Goal: Task Accomplishment & Management: Complete application form

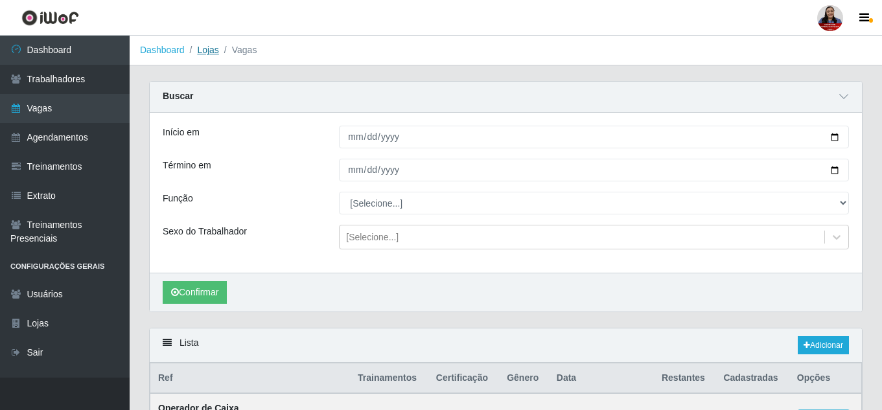
click at [211, 50] on link "Lojas" at bounding box center [207, 50] width 21 height 10
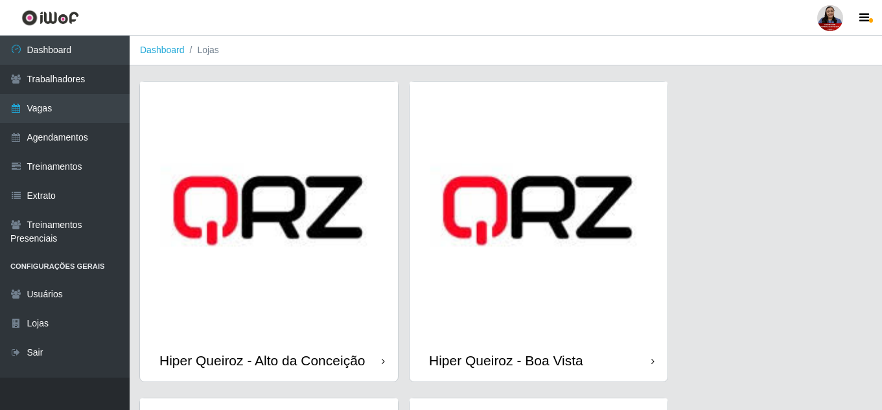
click at [369, 321] on img at bounding box center [269, 211] width 258 height 258
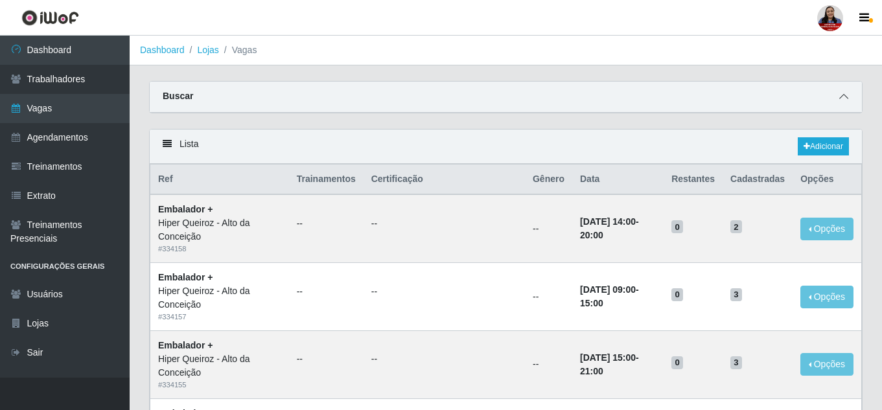
click at [844, 99] on icon at bounding box center [843, 96] width 9 height 9
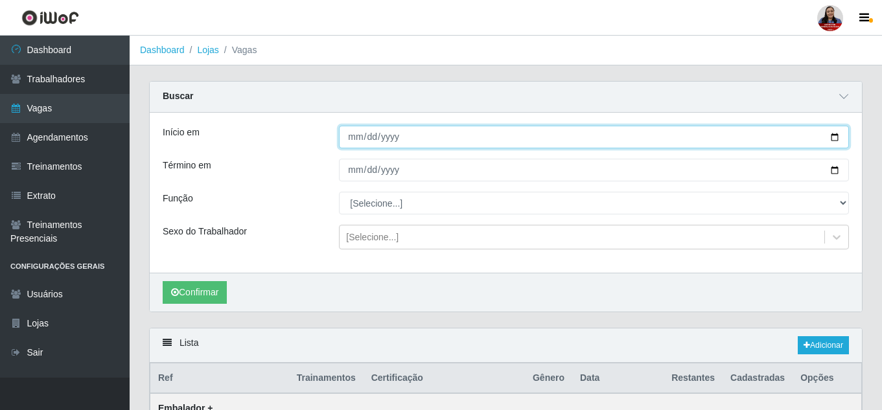
click at [838, 137] on input "Início em" at bounding box center [594, 137] width 510 height 23
type input "2025-08-27"
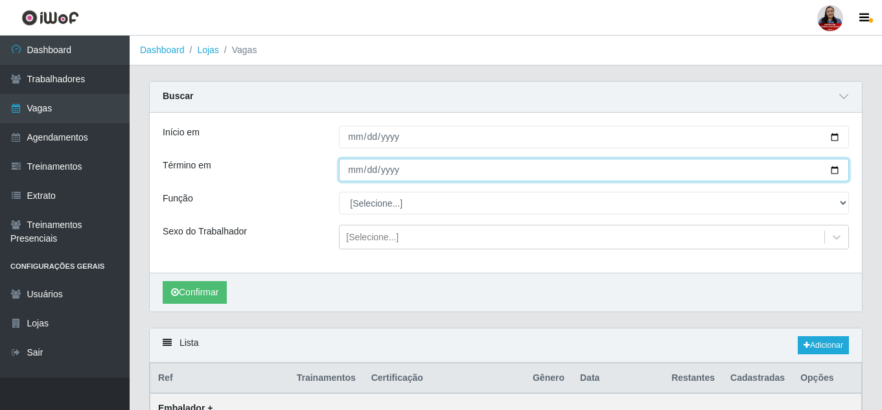
click at [837, 172] on input "Término em" at bounding box center [594, 170] width 510 height 23
type input "2025-08-27"
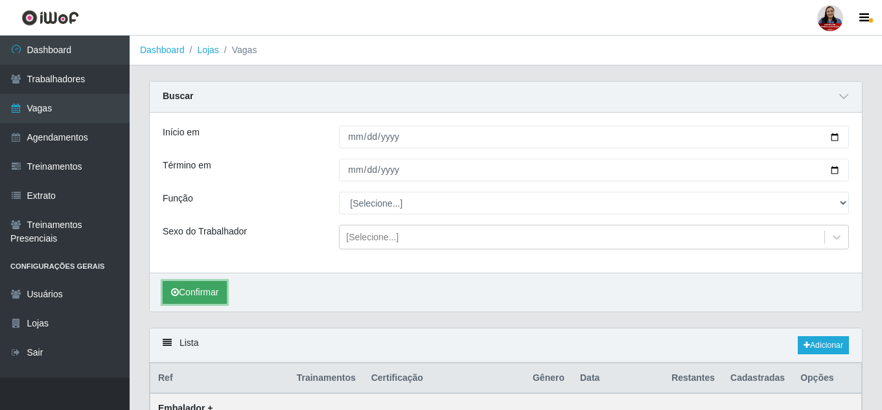
click at [216, 288] on button "Confirmar" at bounding box center [195, 292] width 64 height 23
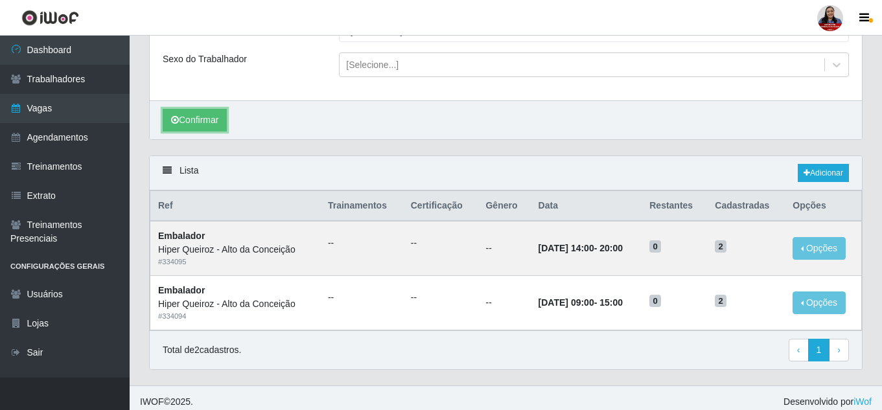
scroll to position [181, 0]
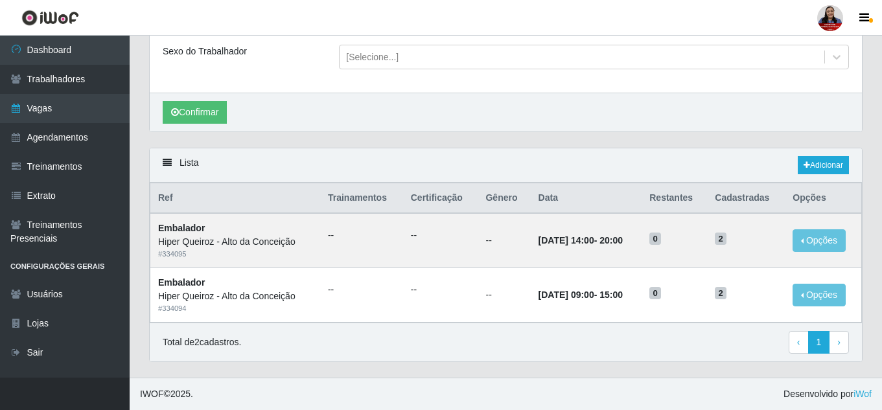
drag, startPoint x: 881, startPoint y: 248, endPoint x: 881, endPoint y: 185, distance: 62.9
click at [881, 185] on div "Carregando... Buscar Início em 2025-08-27 Término em 2025-08-27 Função [Selecio…" at bounding box center [506, 139] width 752 height 477
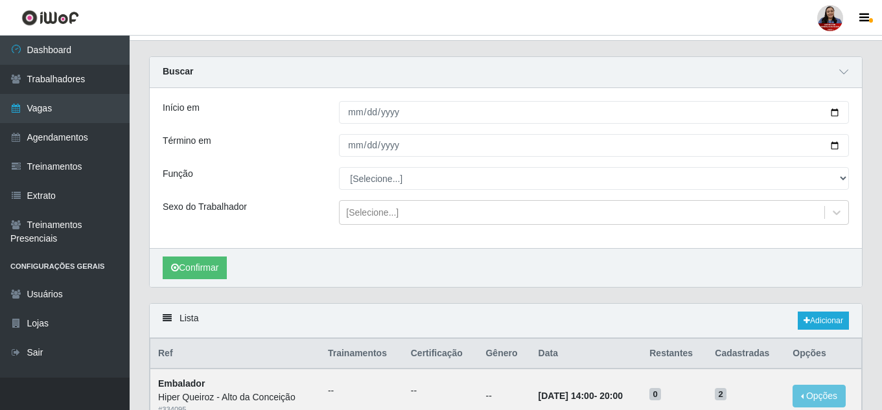
scroll to position [23, 0]
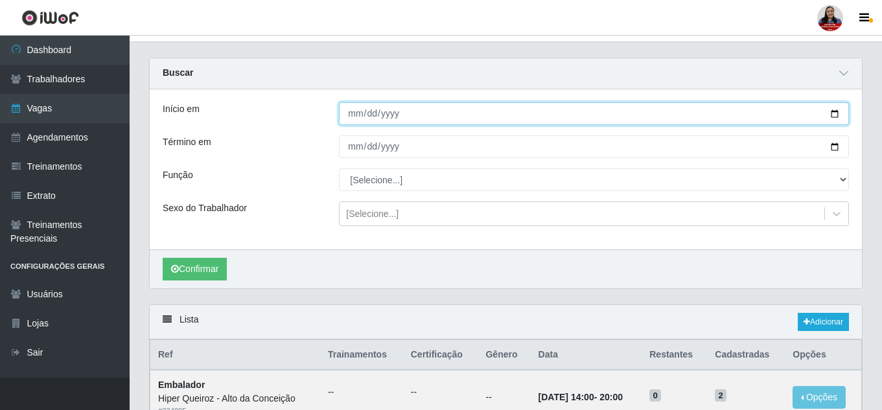
click at [833, 117] on input "2025-08-27" at bounding box center [594, 113] width 510 height 23
type input "2025-08-28"
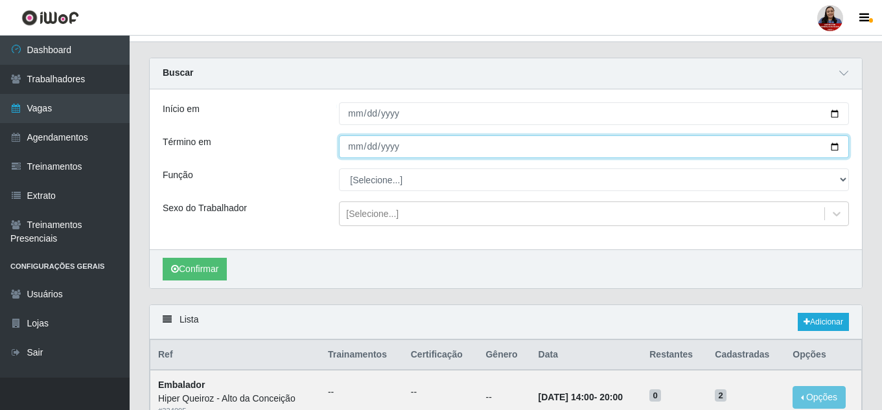
click at [830, 150] on input "2025-08-27" at bounding box center [594, 146] width 510 height 23
type input "2025-08-28"
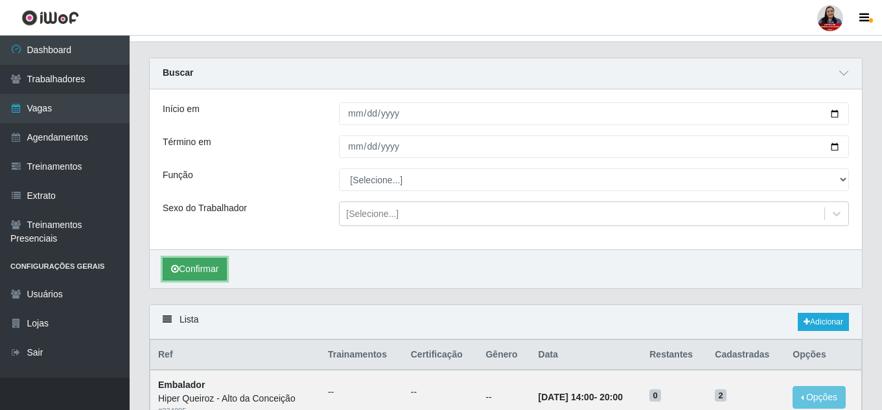
click at [215, 273] on button "Confirmar" at bounding box center [195, 269] width 64 height 23
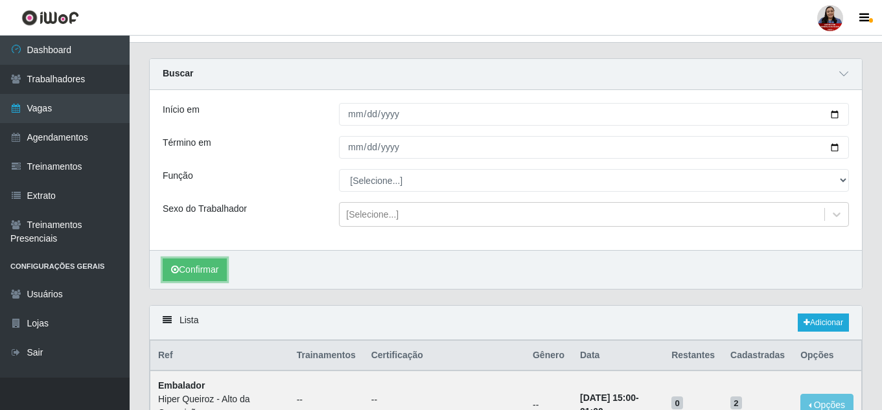
scroll to position [210, 0]
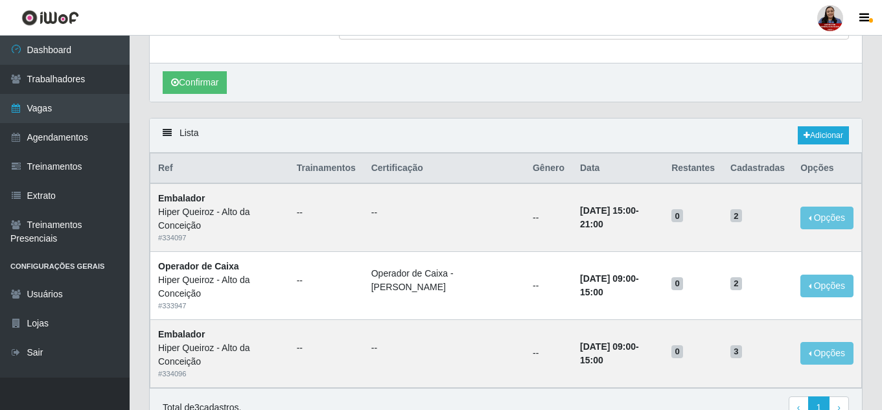
click at [881, 160] on div "Carregando... Buscar Início em 2025-08-28 Término em 2025-08-28 Função [Selecio…" at bounding box center [506, 157] width 752 height 572
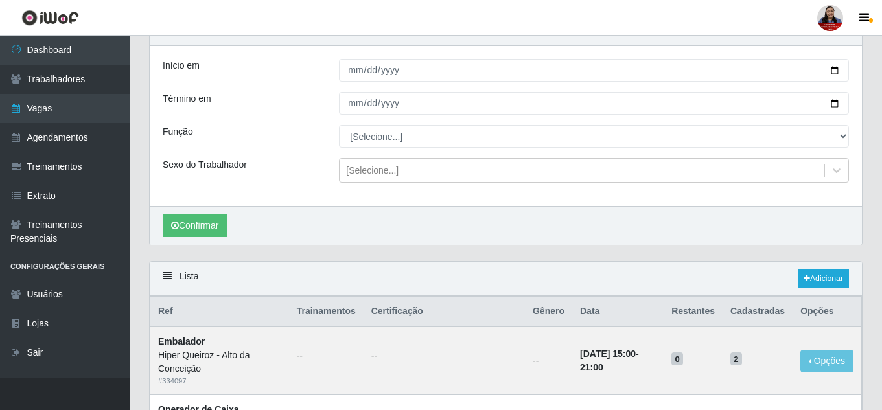
scroll to position [60, 0]
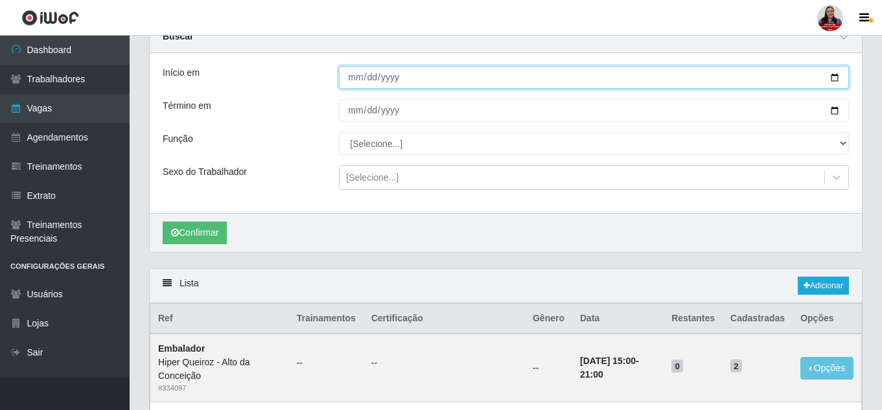
click at [835, 78] on input "2025-08-28" at bounding box center [594, 77] width 510 height 23
type input "2025-08-29"
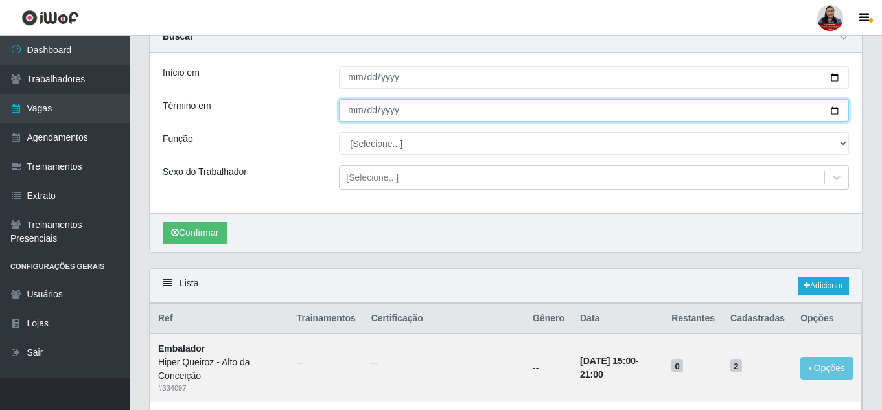
click at [839, 111] on input "2025-08-28" at bounding box center [594, 110] width 510 height 23
type input "2025-08-29"
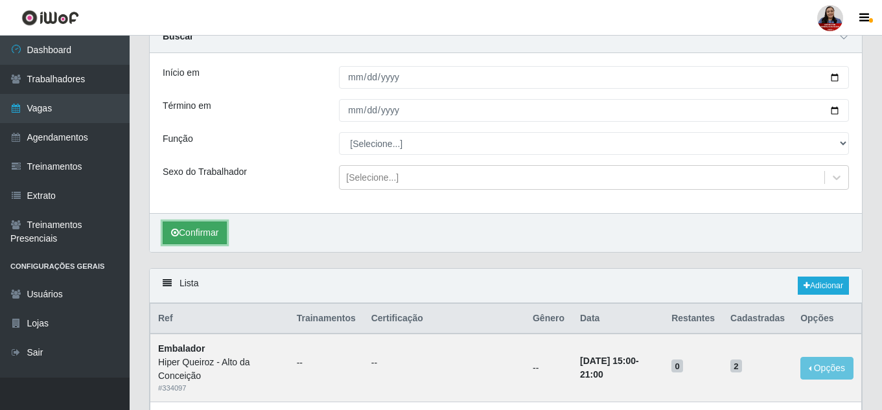
click at [216, 241] on button "Confirmar" at bounding box center [195, 233] width 64 height 23
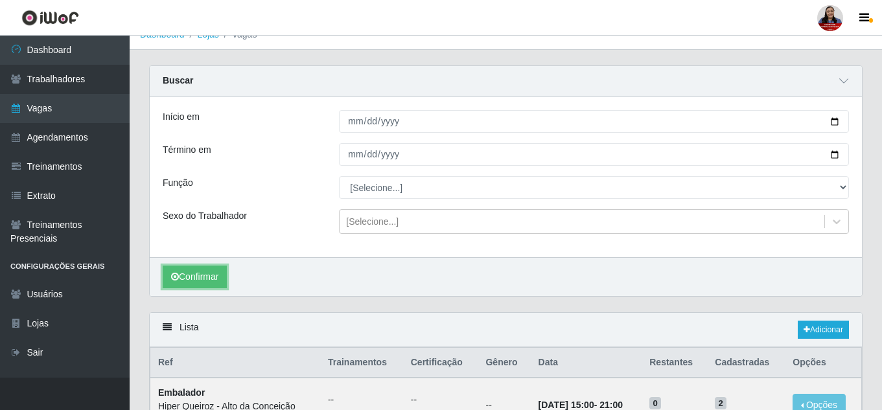
scroll to position [6, 0]
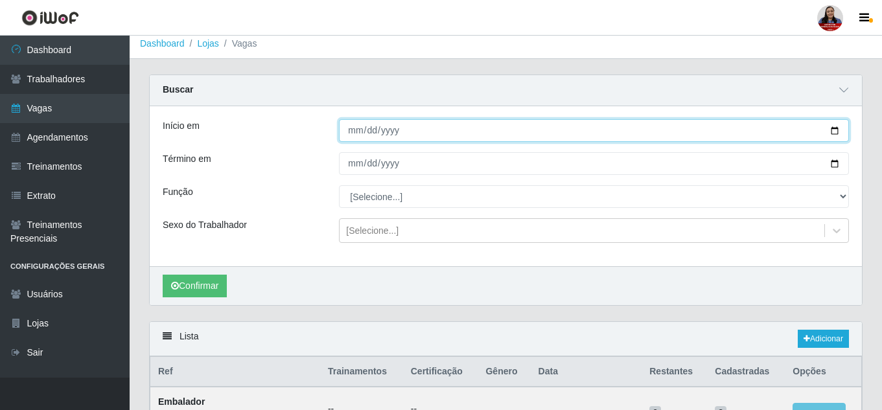
click at [835, 132] on input "2025-08-29" at bounding box center [594, 130] width 510 height 23
type input "[DATE]"
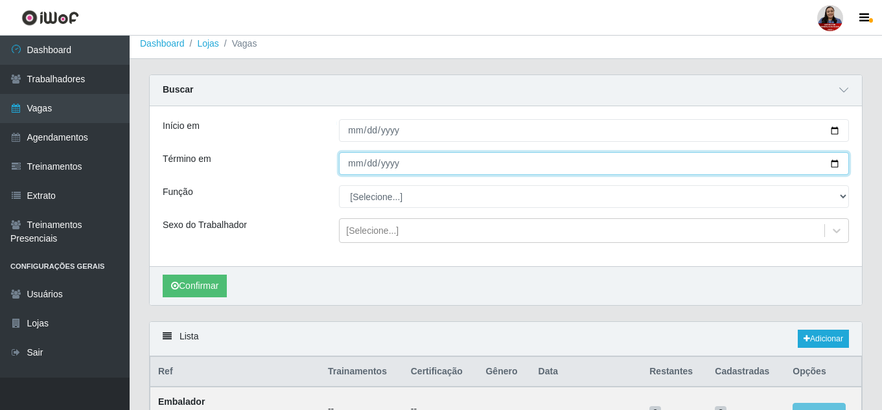
click at [833, 165] on input "2025-08-29" at bounding box center [594, 163] width 510 height 23
type input "[DATE]"
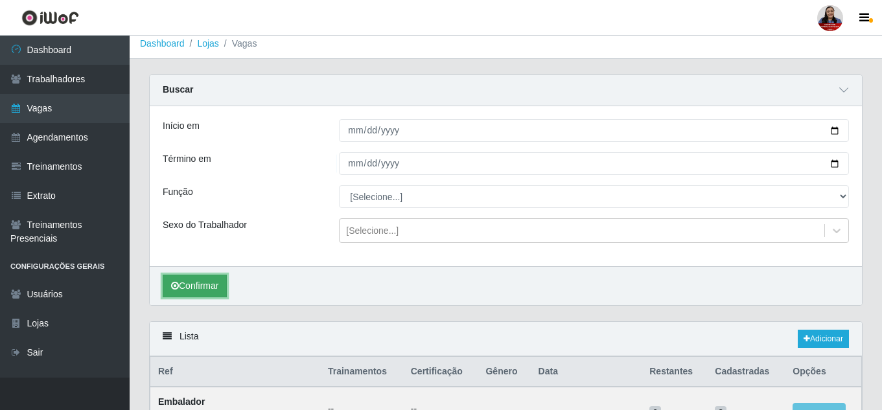
click at [199, 281] on button "Confirmar" at bounding box center [195, 286] width 64 height 23
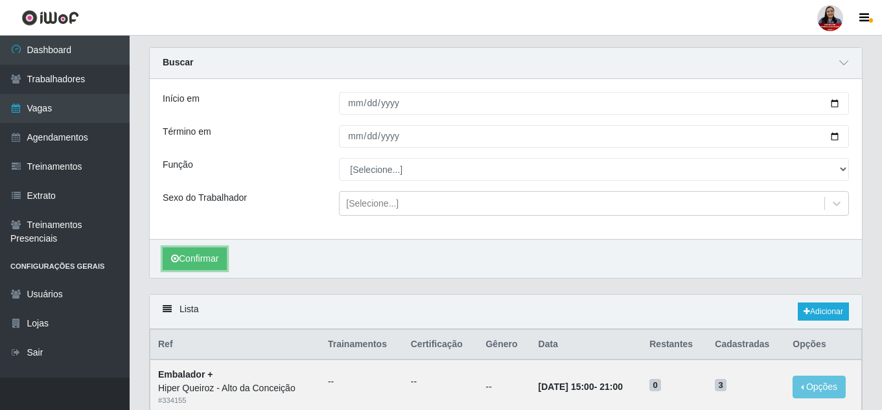
scroll to position [32, 0]
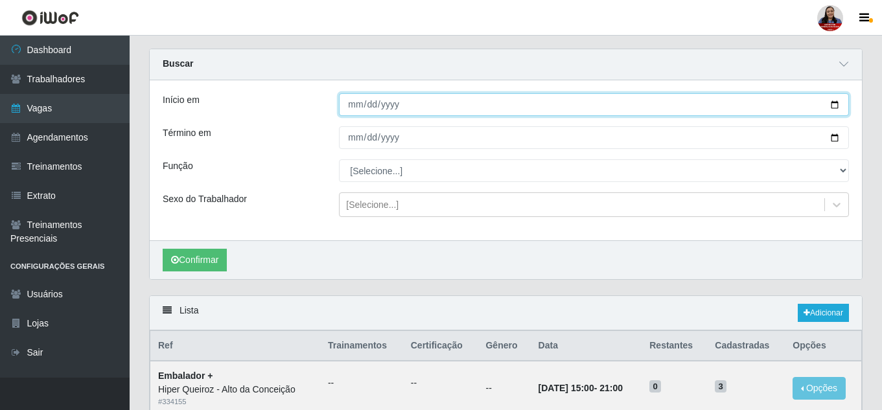
click at [837, 106] on input "[DATE]" at bounding box center [594, 104] width 510 height 23
type input "2025-08-31"
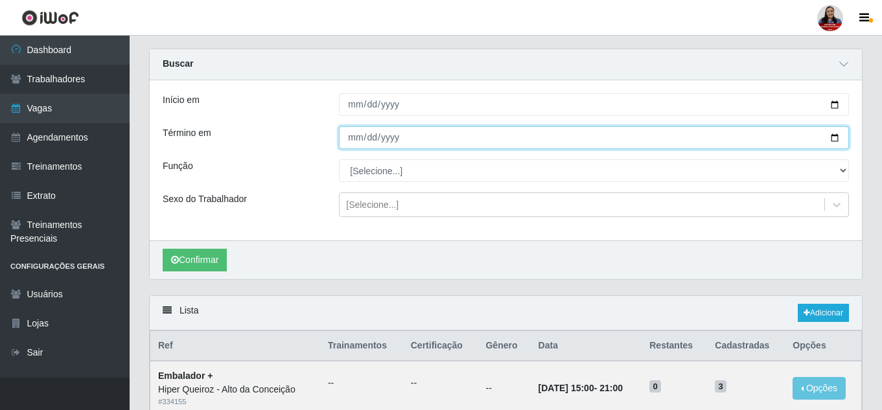
click at [839, 137] on input "[DATE]" at bounding box center [594, 137] width 510 height 23
type input "2025-08-31"
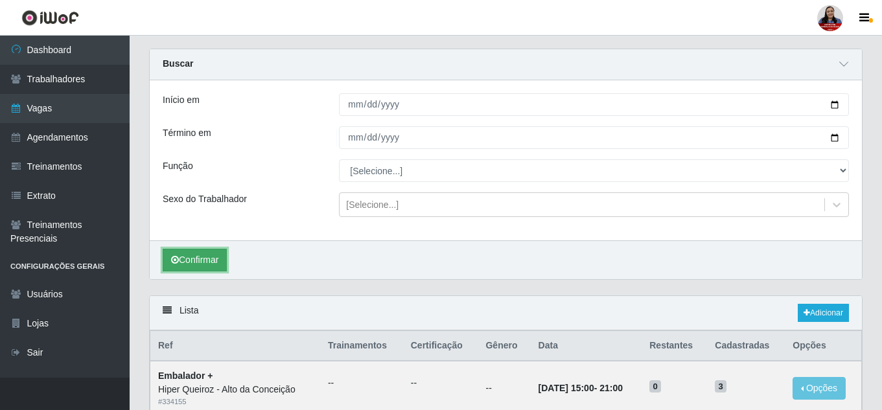
click at [202, 256] on button "Confirmar" at bounding box center [195, 260] width 64 height 23
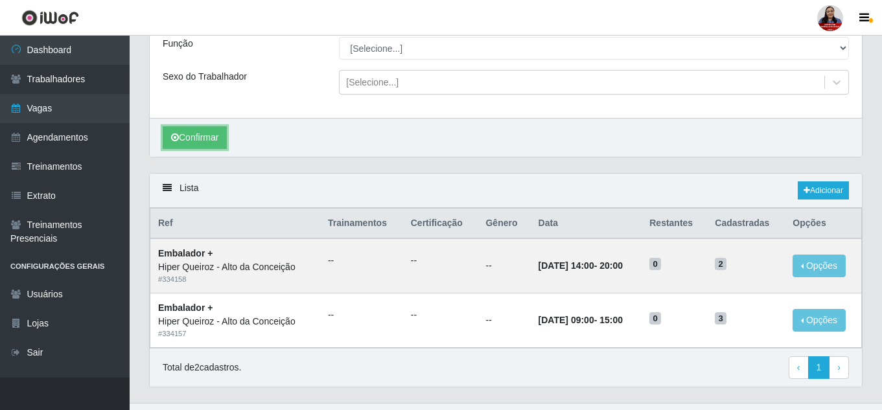
scroll to position [156, 0]
drag, startPoint x: 722, startPoint y: 303, endPoint x: 442, endPoint y: 19, distance: 398.7
click at [442, 19] on header "Perfil Alterar Senha Sair" at bounding box center [441, 18] width 882 height 36
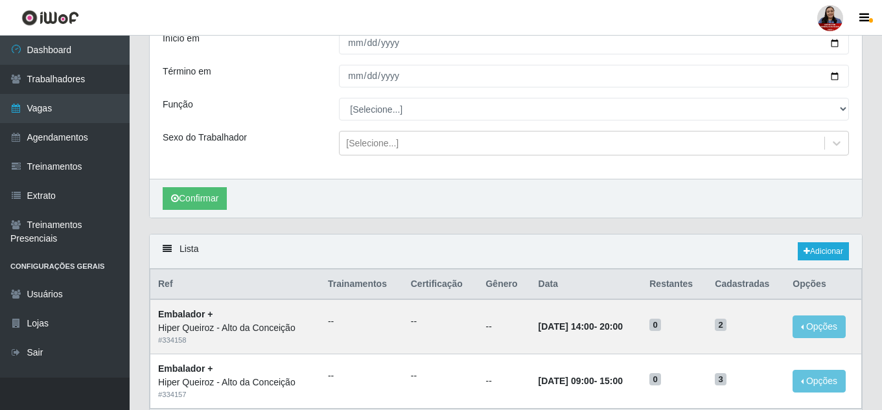
scroll to position [0, 0]
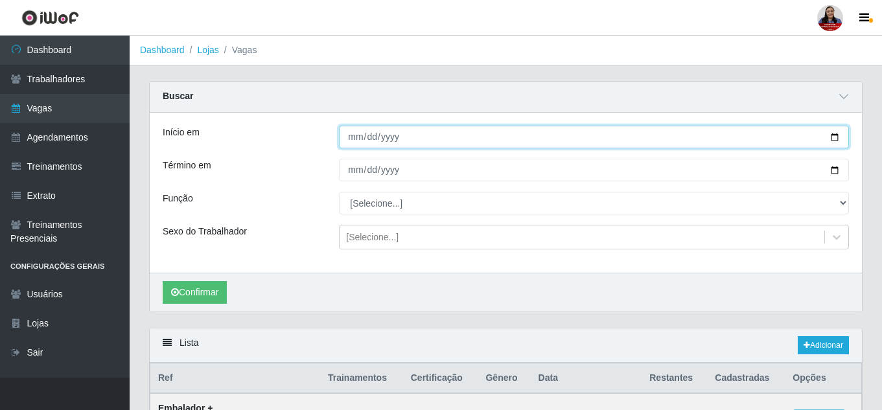
click at [835, 136] on input "2025-08-31" at bounding box center [594, 137] width 510 height 23
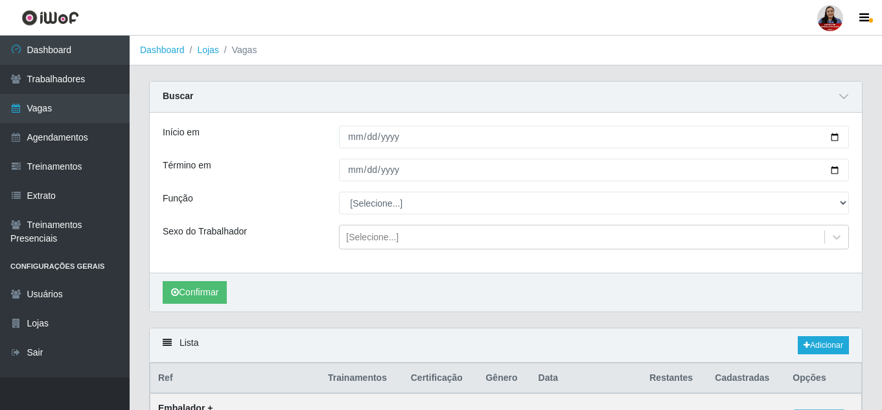
click at [550, 100] on div "Buscar" at bounding box center [506, 97] width 712 height 31
click at [169, 52] on link "Dashboard" at bounding box center [162, 50] width 45 height 10
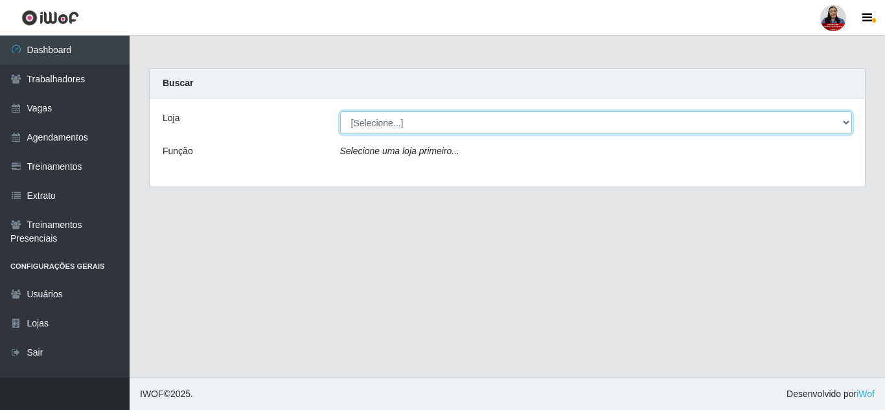
click at [844, 123] on select "[Selecione...] Hiper Queiroz - Alto da Conceição Hiper Queiroz - Boa Vista Hipe…" at bounding box center [596, 122] width 513 height 23
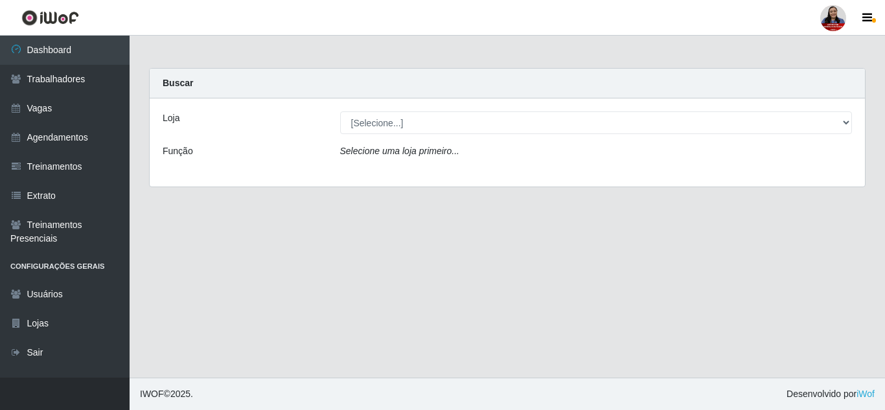
drag, startPoint x: 355, startPoint y: 59, endPoint x: 343, endPoint y: 63, distance: 12.3
click at [355, 59] on main "Carregando... Buscar Loja [Selecione...] Hiper Queiroz - Alto da Conceição Hipe…" at bounding box center [508, 207] width 756 height 342
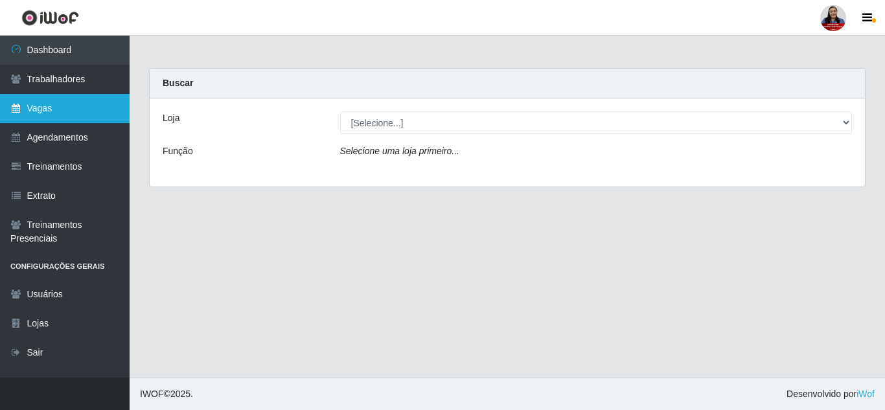
click at [19, 105] on icon at bounding box center [16, 108] width 12 height 9
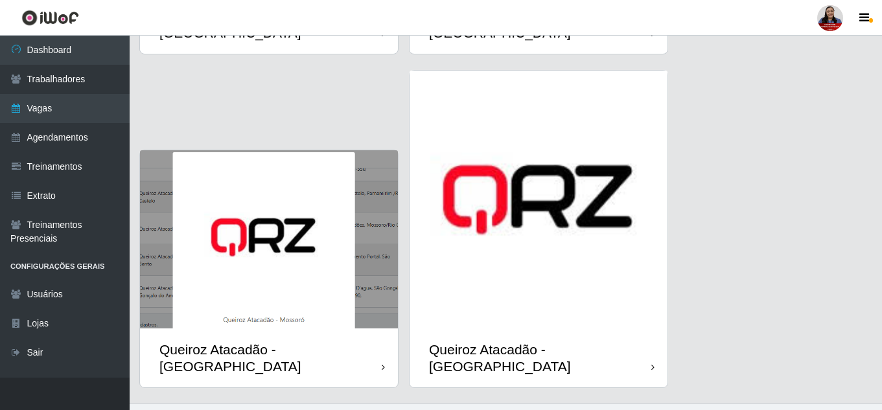
scroll to position [1638, 0]
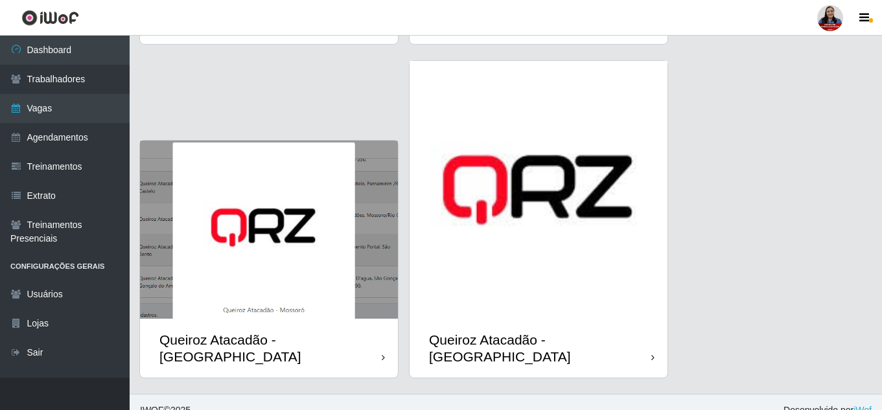
click at [548, 332] on div "Queiroz Atacadão - [GEOGRAPHIC_DATA]" at bounding box center [540, 348] width 222 height 32
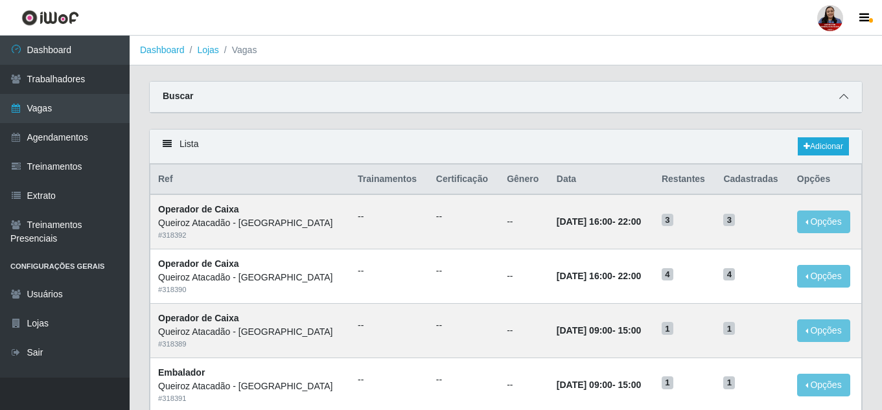
click at [844, 94] on icon at bounding box center [843, 96] width 9 height 9
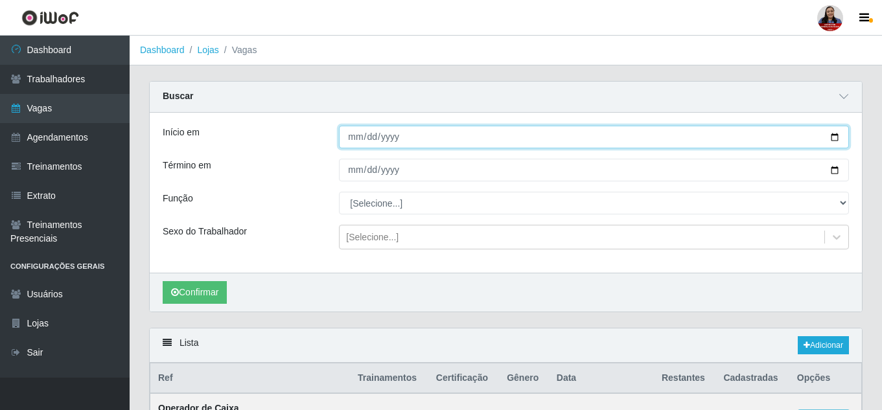
click at [841, 135] on input "Início em" at bounding box center [594, 137] width 510 height 23
click at [830, 139] on input "Início em" at bounding box center [594, 137] width 510 height 23
type input "2025-08-27"
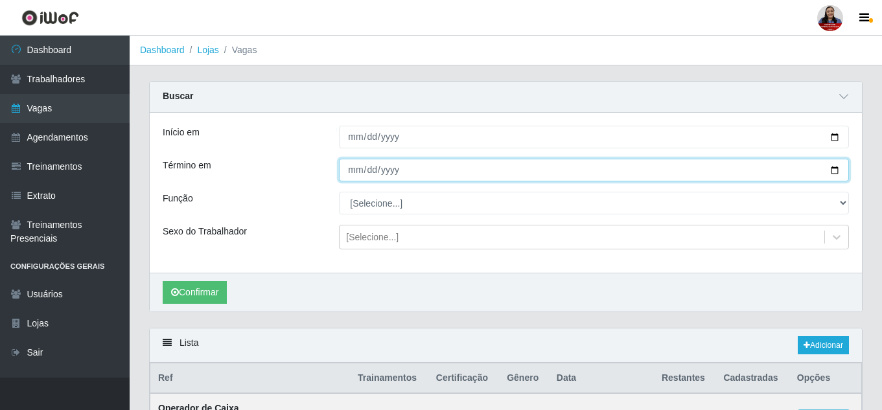
click at [834, 171] on input "Término em" at bounding box center [594, 170] width 510 height 23
type input "2025-08-27"
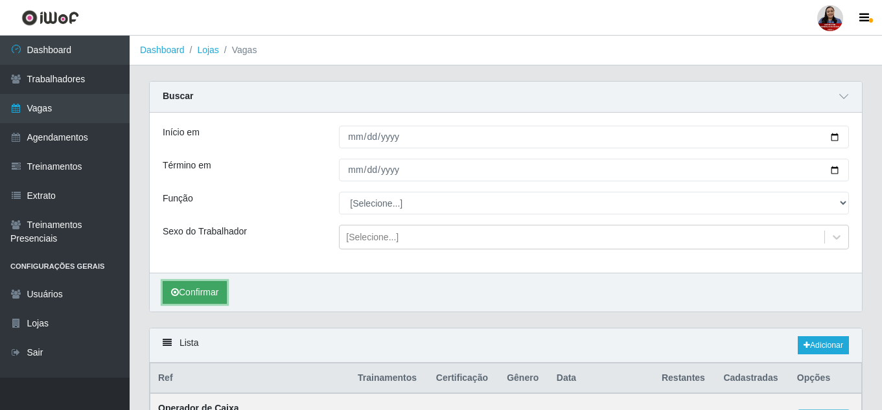
click at [208, 289] on button "Confirmar" at bounding box center [195, 292] width 64 height 23
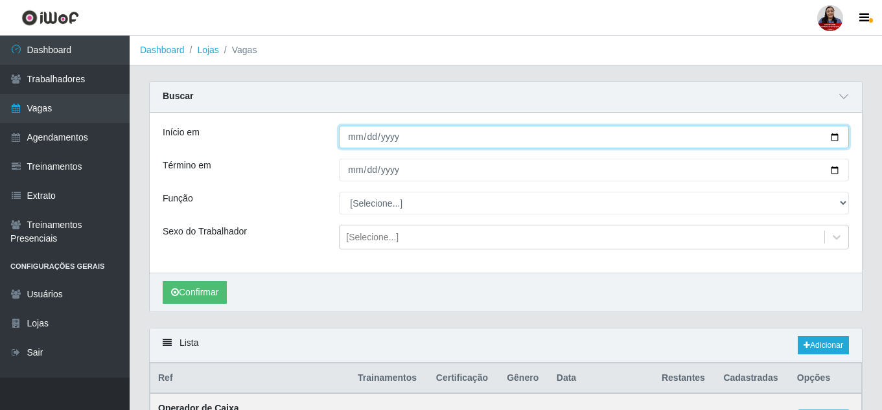
click at [833, 137] on input "2025-08-27" at bounding box center [594, 137] width 510 height 23
type input "2025-08-28"
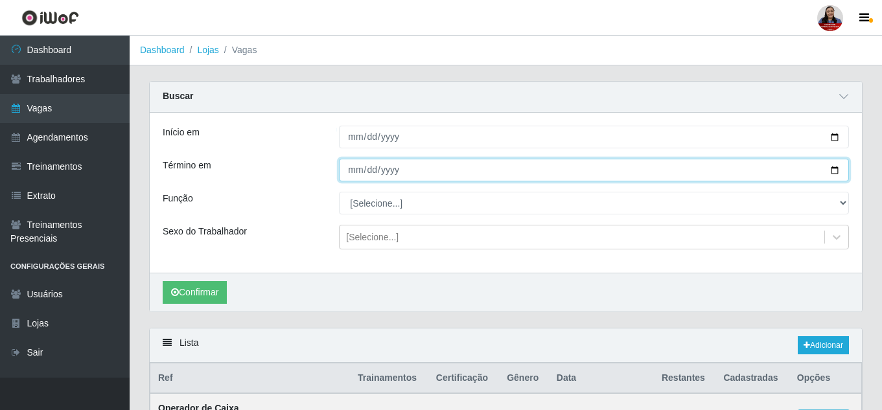
click at [833, 174] on input "2025-08-27" at bounding box center [594, 170] width 510 height 23
type input "2025-08-28"
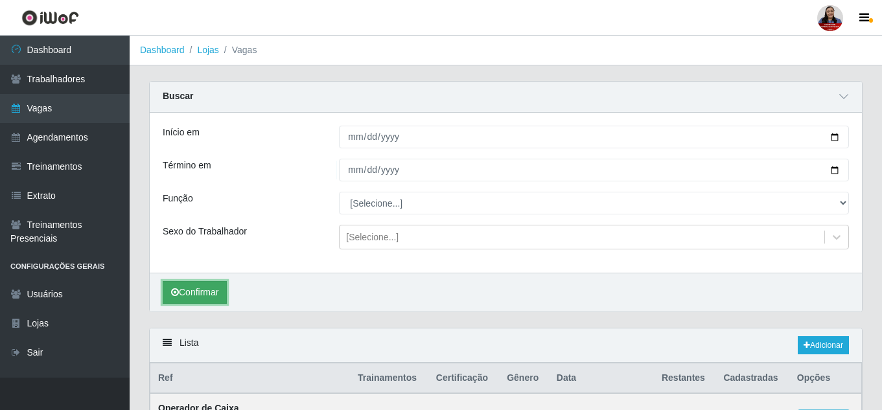
click at [184, 293] on button "Confirmar" at bounding box center [195, 292] width 64 height 23
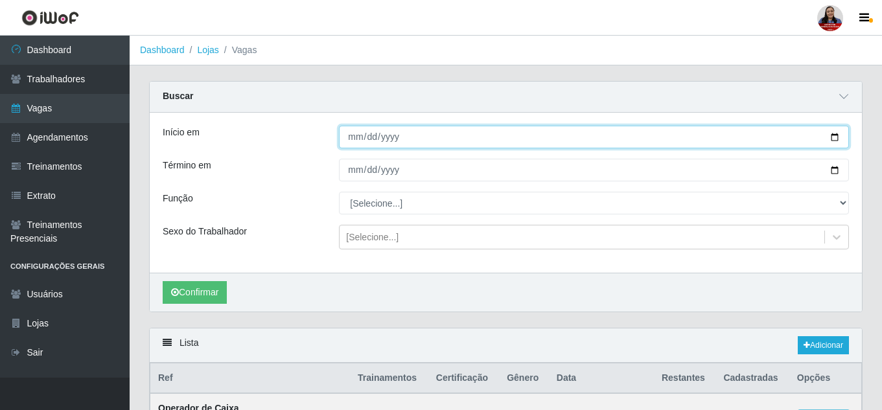
click at [833, 140] on input "2025-08-28" at bounding box center [594, 137] width 510 height 23
type input "2025-08-29"
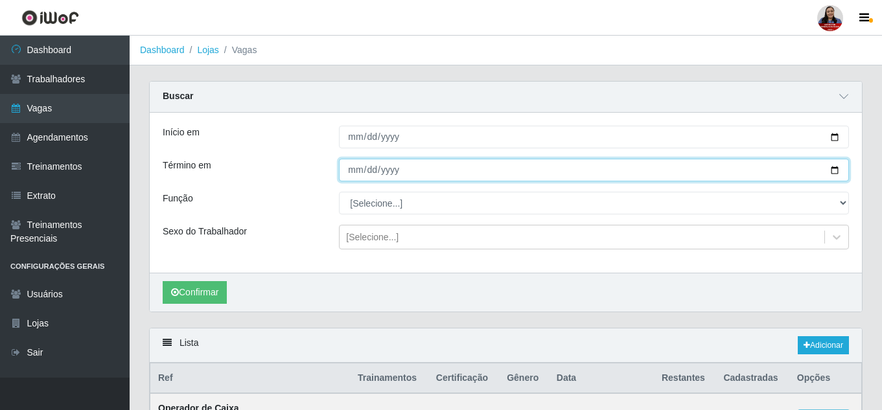
click at [835, 171] on input "2025-08-28" at bounding box center [594, 170] width 510 height 23
type input "2025-08-29"
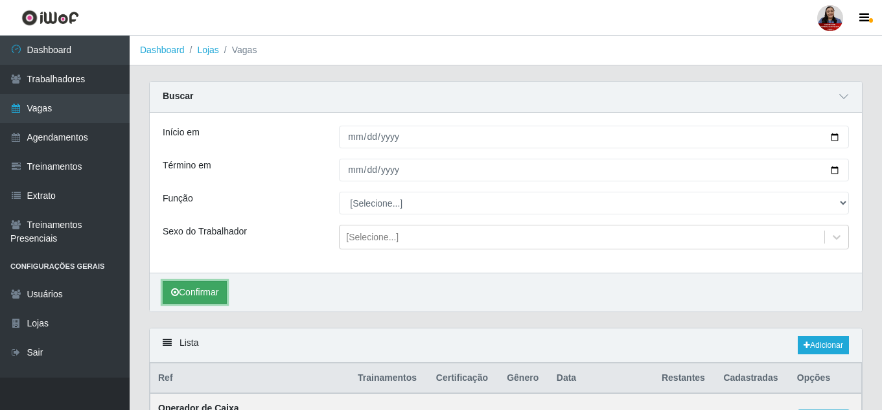
click at [223, 283] on button "Confirmar" at bounding box center [195, 292] width 64 height 23
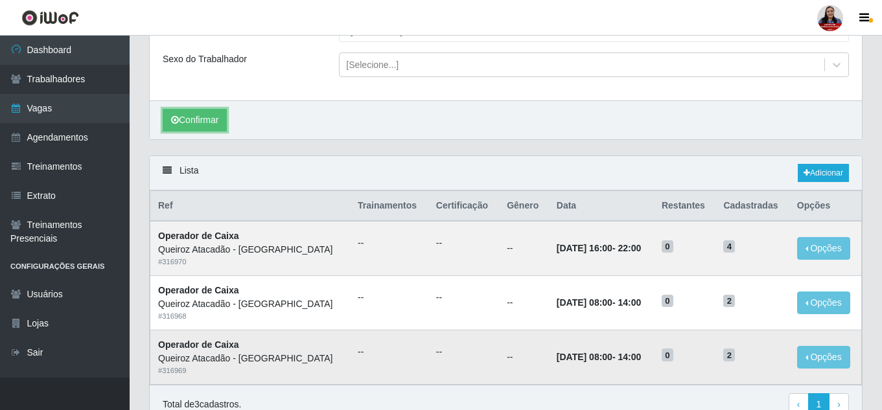
scroll to position [235, 0]
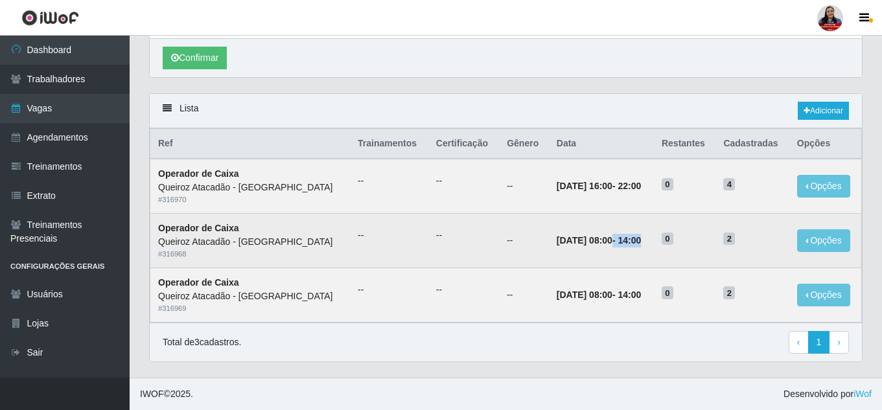
drag, startPoint x: 606, startPoint y: 238, endPoint x: 657, endPoint y: 240, distance: 50.6
click at [641, 240] on strong "29/08/2025, 08:00 - 14:00" at bounding box center [599, 240] width 84 height 10
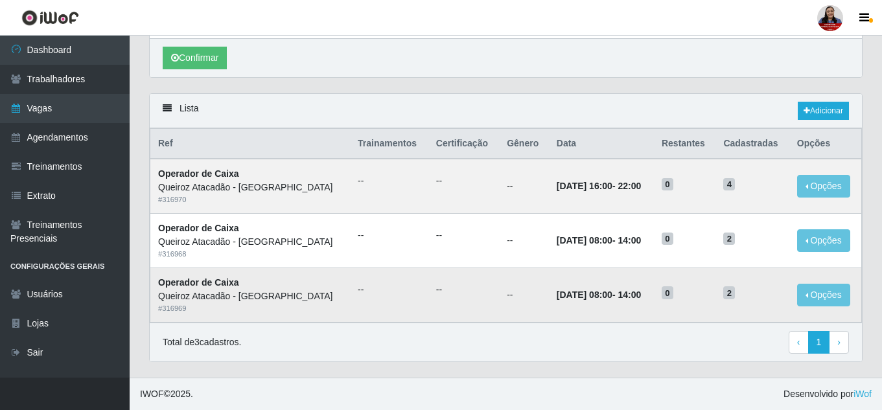
click at [604, 296] on time "29/08/2025, 08:00" at bounding box center [585, 295] width 56 height 10
drag, startPoint x: 603, startPoint y: 188, endPoint x: 663, endPoint y: 191, distance: 59.7
click at [654, 191] on td "29/08/2025, 16:00 - 22:00" at bounding box center [601, 186] width 105 height 54
click at [725, 204] on td "4" at bounding box center [752, 186] width 73 height 54
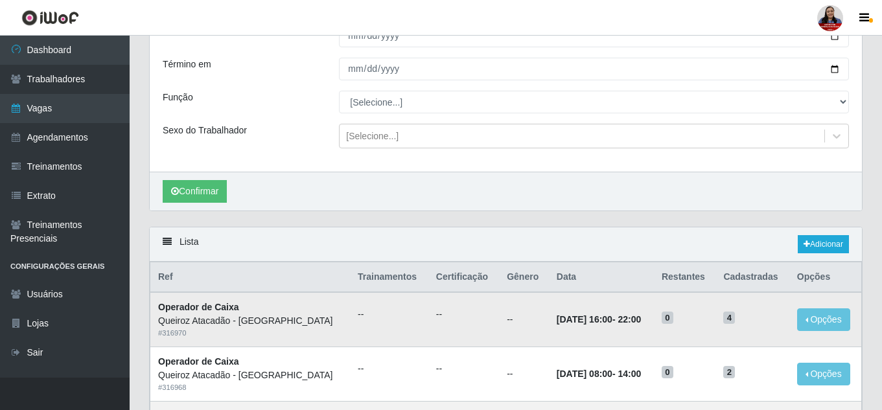
scroll to position [130, 0]
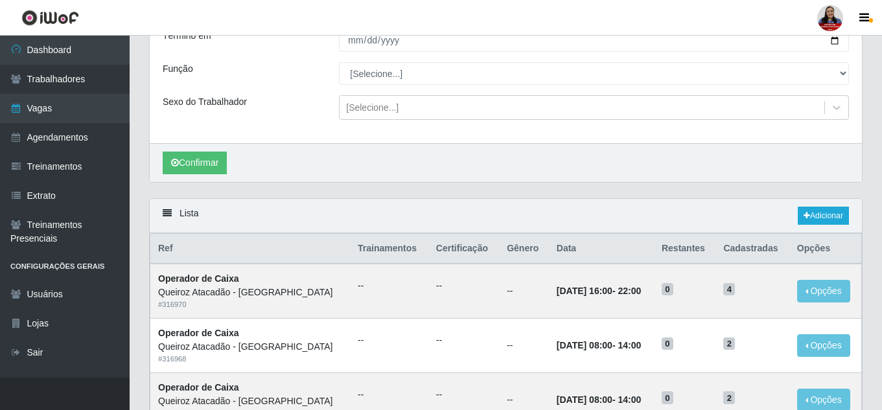
click at [511, 179] on div "Confirmar" at bounding box center [506, 162] width 712 height 39
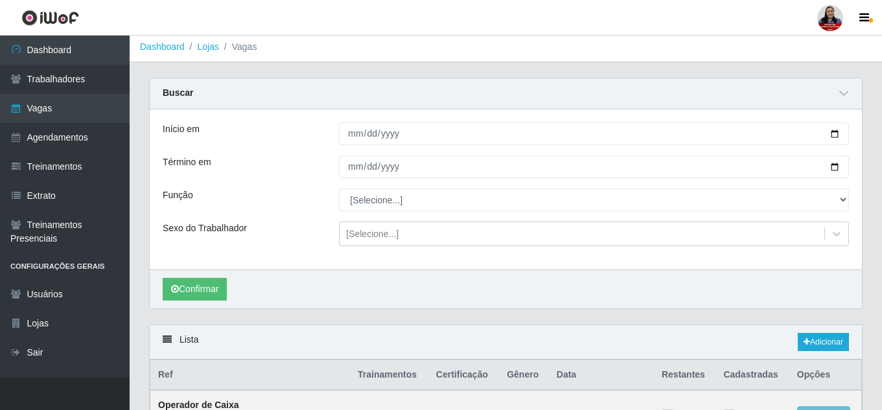
scroll to position [0, 0]
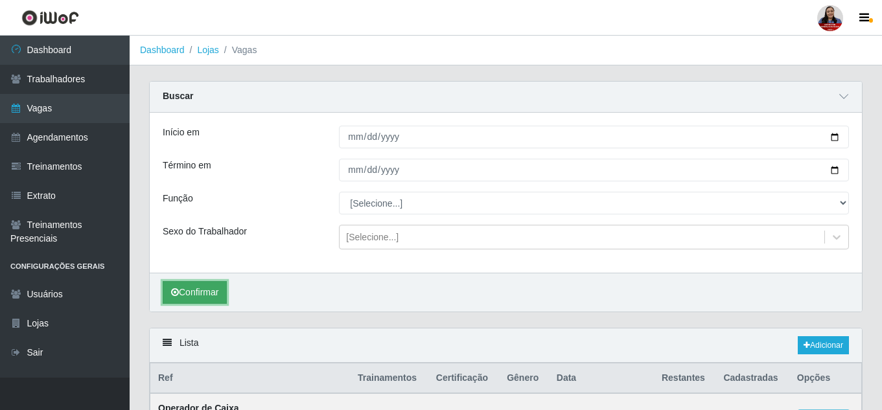
click at [210, 299] on button "Confirmar" at bounding box center [195, 292] width 64 height 23
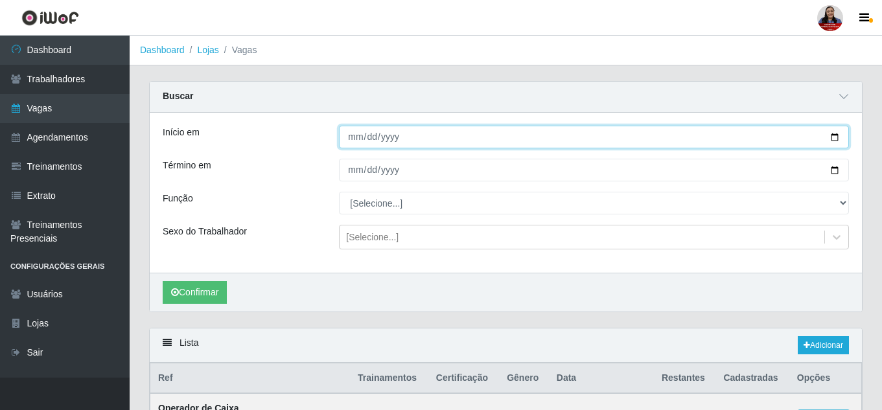
click at [832, 139] on input "2025-08-29" at bounding box center [594, 137] width 510 height 23
type input "[DATE]"
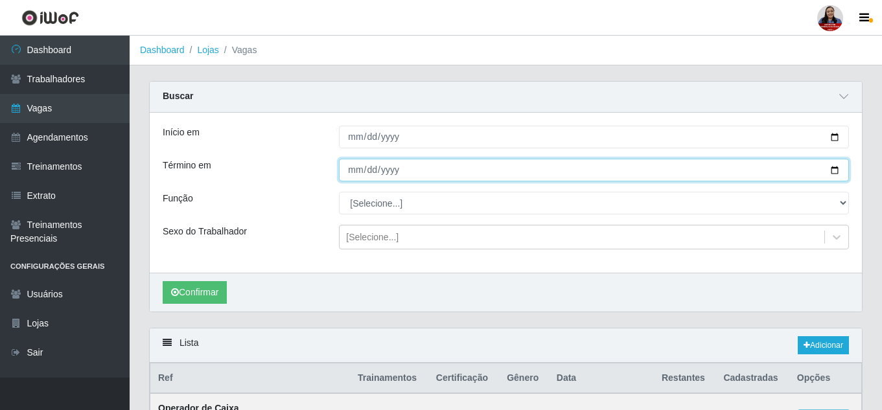
click at [840, 167] on input "2025-08-29" at bounding box center [594, 170] width 510 height 23
type input "[DATE]"
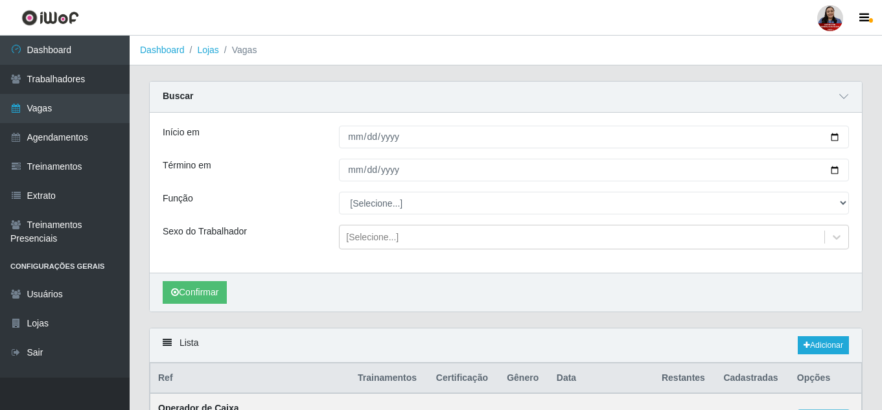
click at [502, 294] on div "Confirmar" at bounding box center [506, 292] width 712 height 39
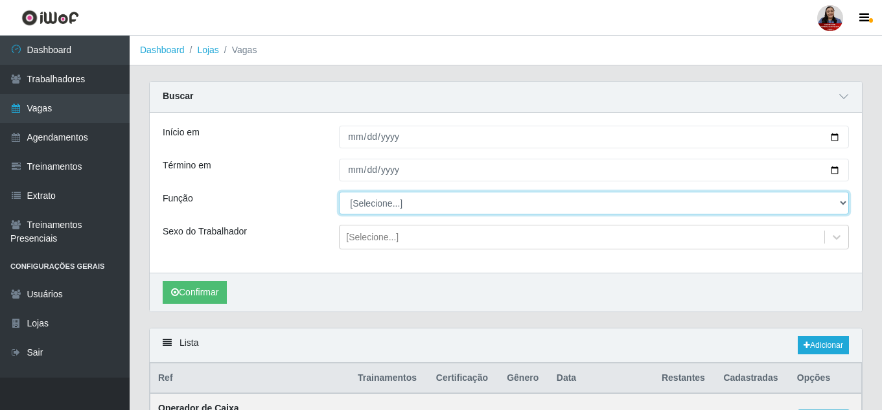
click at [558, 197] on select "[Selecione...] Embalador Embalador + Embalador ++ Operador de Caixa Operador de…" at bounding box center [594, 203] width 510 height 23
select select "1"
click at [339, 192] on select "[Selecione...] Embalador Embalador + Embalador ++ Operador de Caixa Operador de…" at bounding box center [594, 203] width 510 height 23
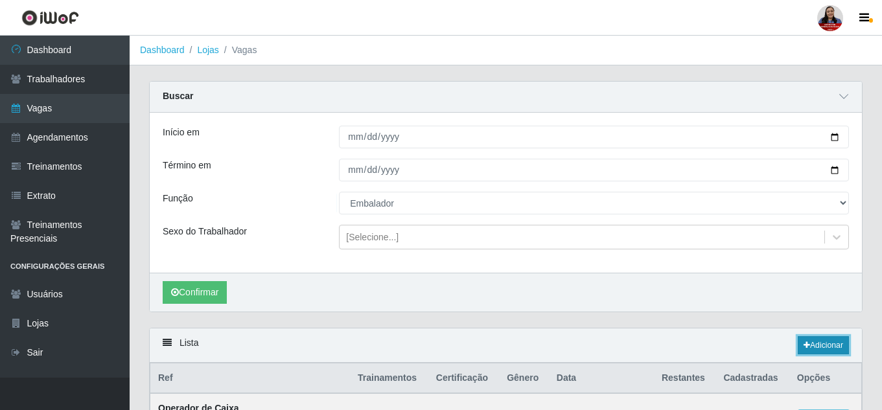
click at [809, 349] on link "Adicionar" at bounding box center [823, 345] width 51 height 18
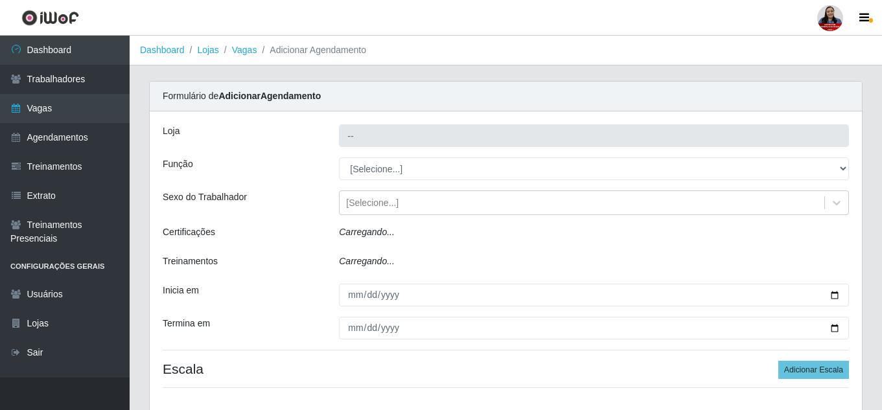
type input "Queiroz Atacadão - [GEOGRAPHIC_DATA]"
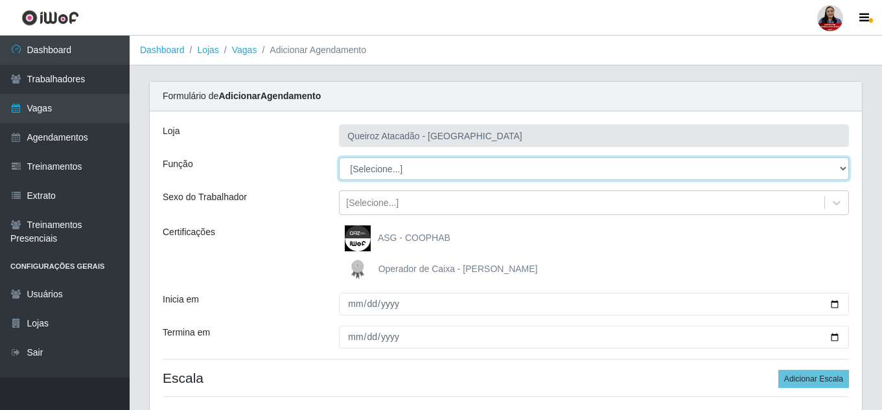
click at [504, 173] on select "[Selecione...] Embalador Embalador + Embalador ++ Operador de Caixa Operador de…" at bounding box center [594, 168] width 510 height 23
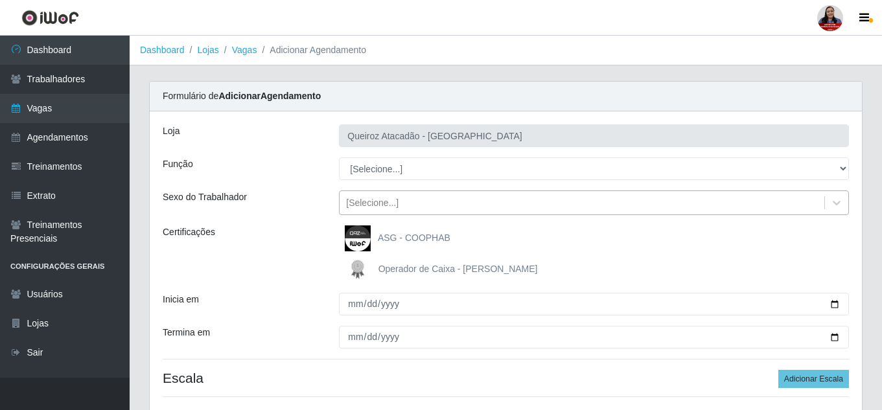
click at [522, 200] on div "[Selecione...]" at bounding box center [582, 202] width 485 height 21
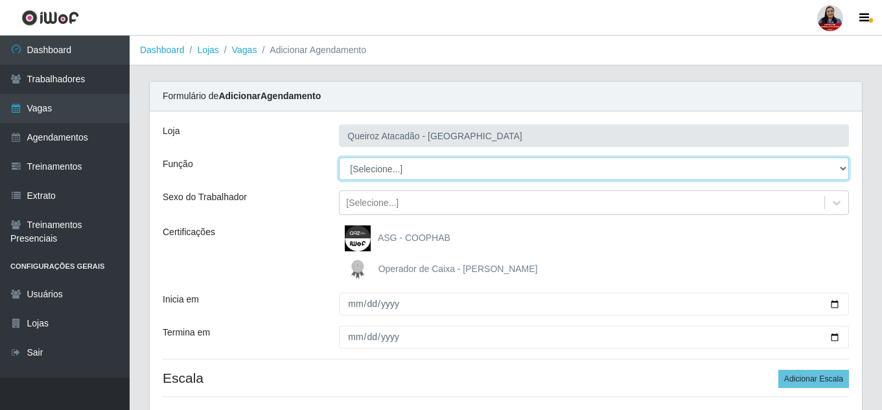
click at [521, 169] on select "[Selecione...] Embalador Embalador + Embalador ++ Operador de Caixa Operador de…" at bounding box center [594, 168] width 510 height 23
select select "70"
click at [339, 157] on select "[Selecione...] Embalador Embalador + Embalador ++ Operador de Caixa Operador de…" at bounding box center [594, 168] width 510 height 23
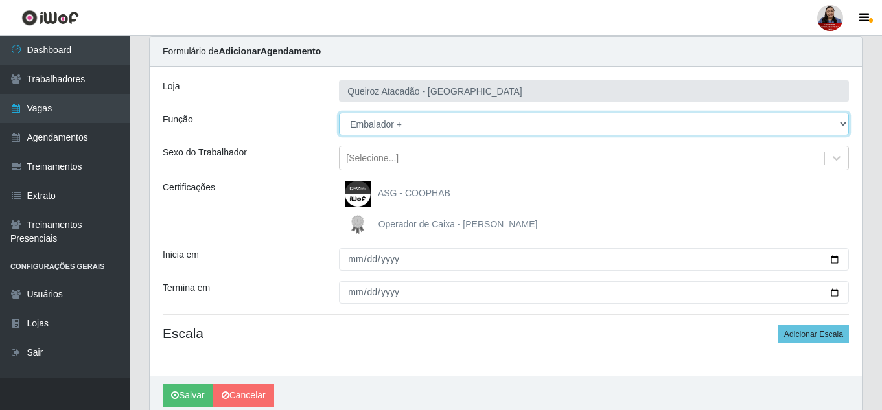
scroll to position [65, 0]
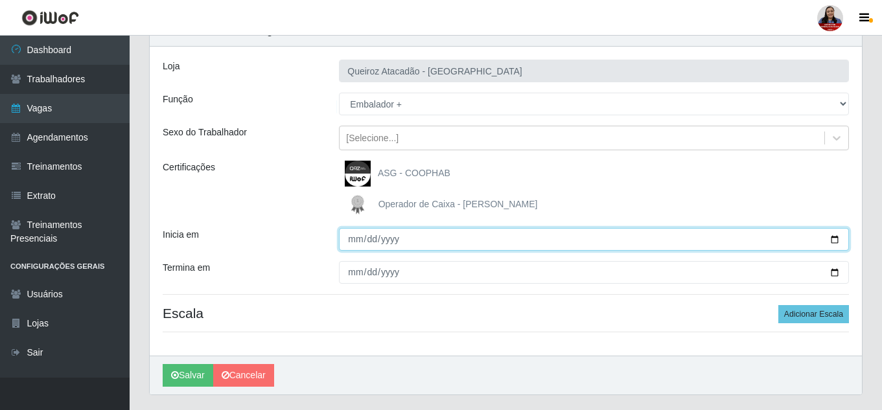
click at [833, 236] on input "Inicia em" at bounding box center [594, 239] width 510 height 23
type input "[DATE]"
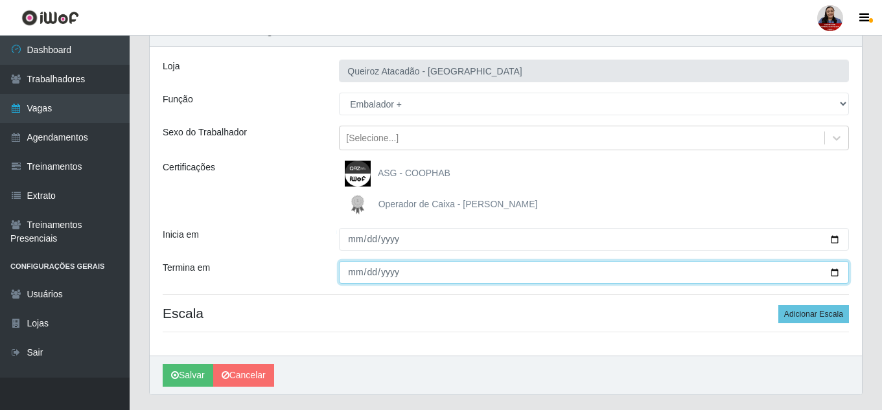
click at [836, 273] on input "Termina em" at bounding box center [594, 272] width 510 height 23
type input "[DATE]"
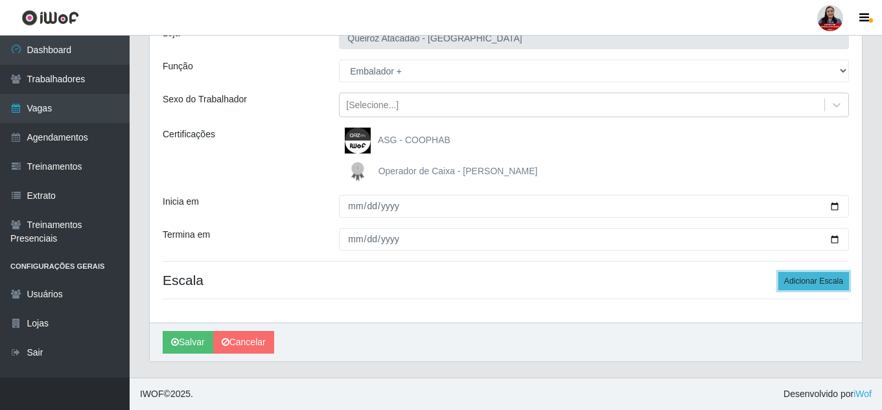
click at [812, 283] on button "Adicionar Escala" at bounding box center [813, 281] width 71 height 18
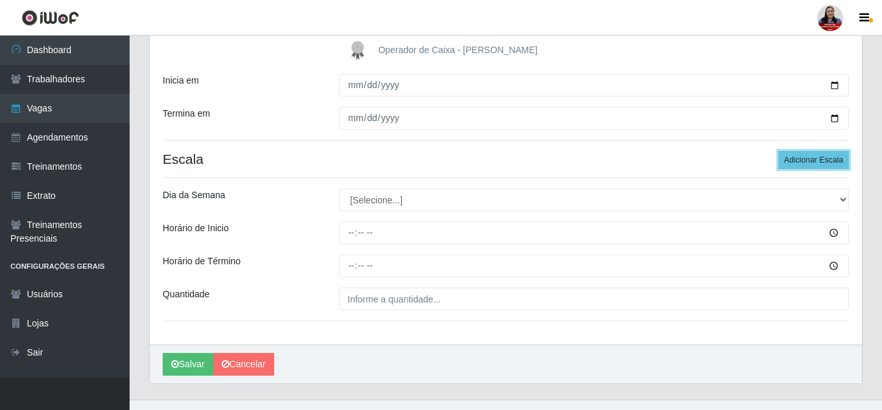
scroll to position [241, 0]
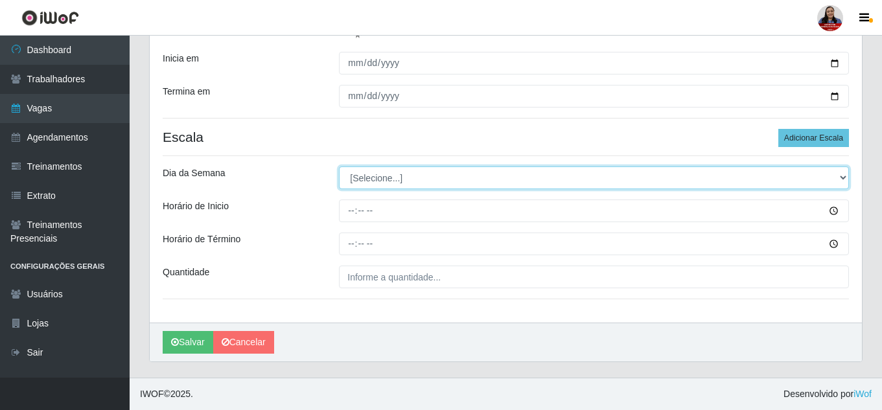
click at [439, 175] on select "[Selecione...] Segunda Terça Quarta Quinta Sexta Sábado Domingo" at bounding box center [594, 178] width 510 height 23
select select "6"
click at [339, 167] on select "[Selecione...] Segunda Terça Quarta Quinta Sexta Sábado Domingo" at bounding box center [594, 178] width 510 height 23
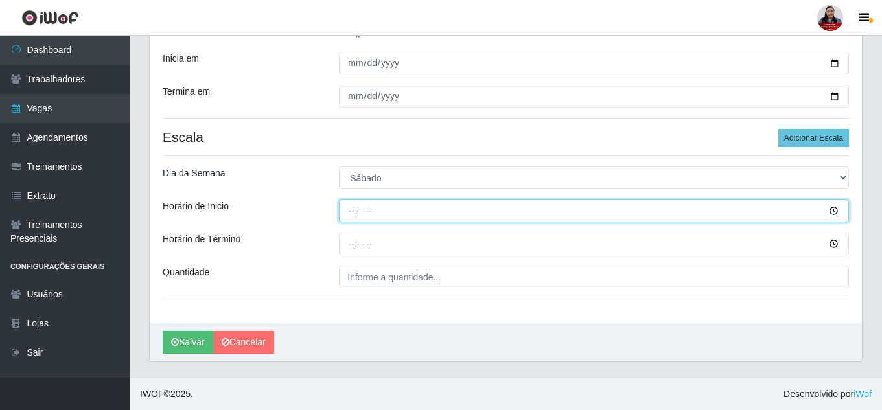
click at [351, 214] on input "Horário de Inicio" at bounding box center [594, 211] width 510 height 23
type input "09:00"
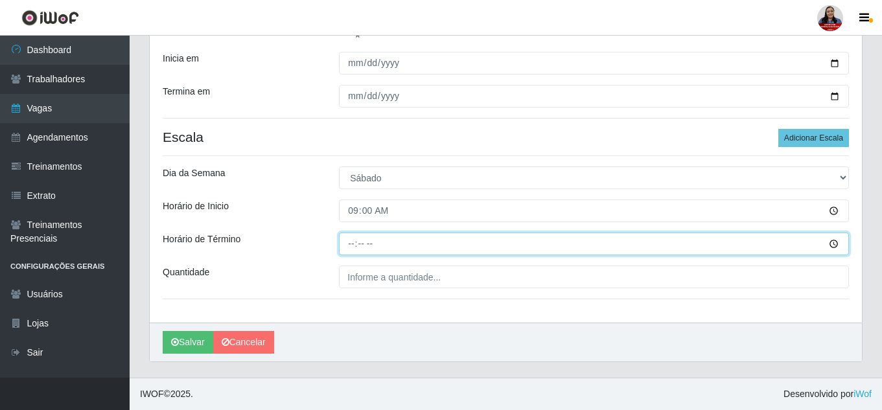
type input "15:00"
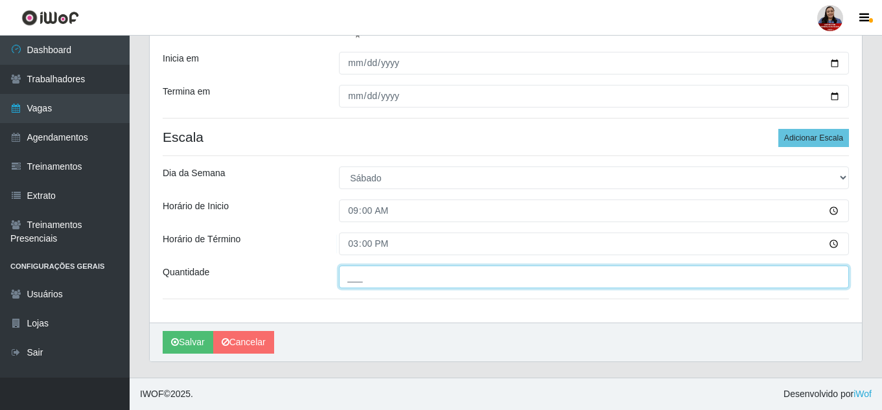
click at [352, 280] on input "___" at bounding box center [594, 277] width 510 height 23
type input "2__"
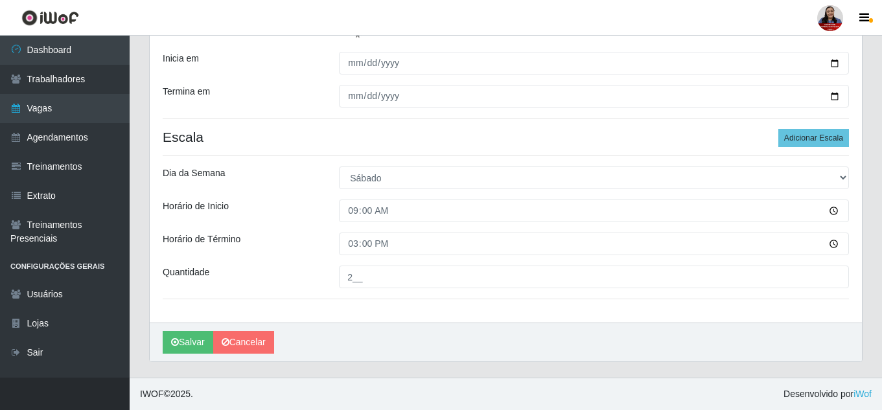
click at [428, 323] on div "Salvar Cancelar" at bounding box center [506, 342] width 712 height 39
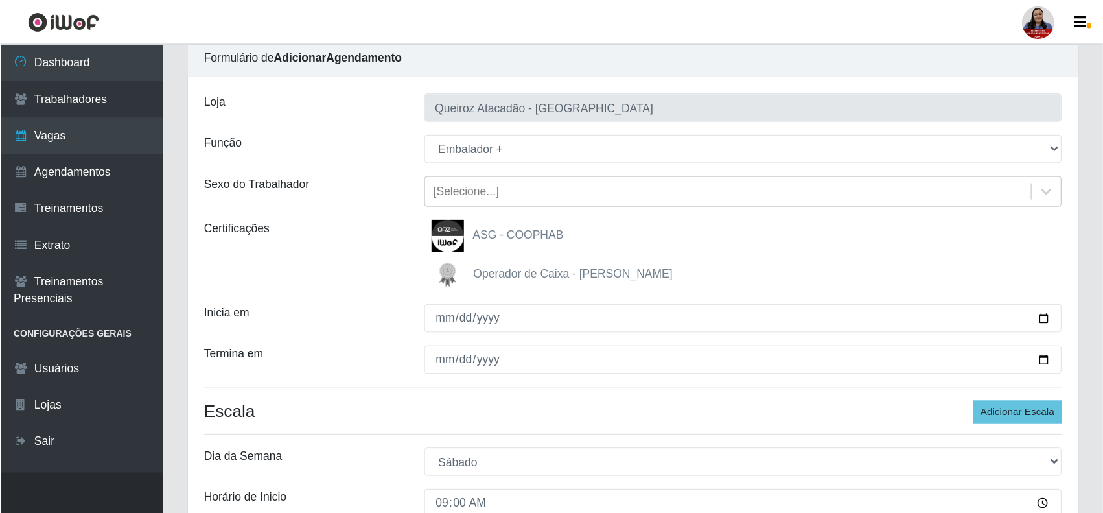
scroll to position [65, 0]
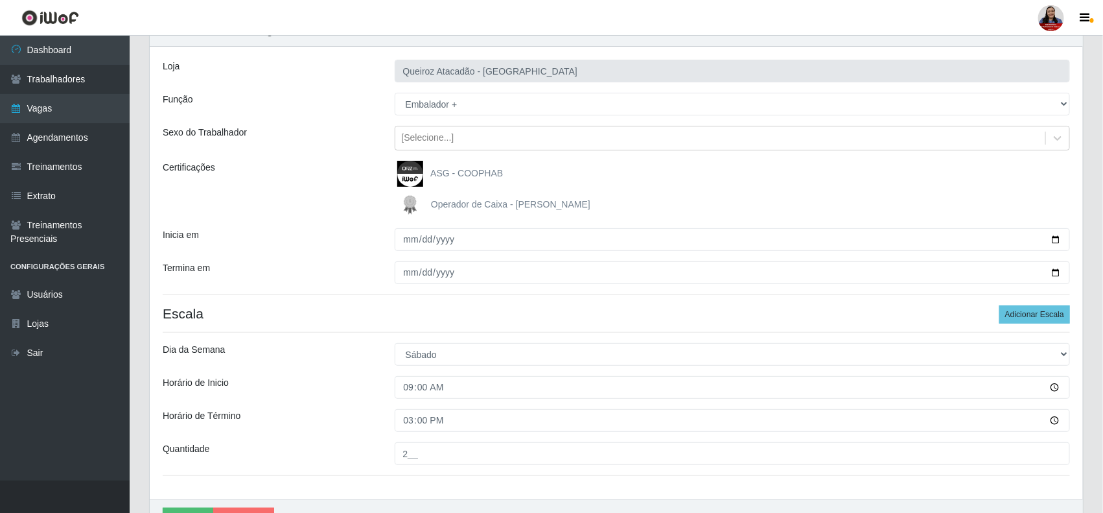
drag, startPoint x: 865, startPoint y: 0, endPoint x: 756, endPoint y: 23, distance: 111.4
click at [756, 26] on header "Perfil Alterar Senha Sair" at bounding box center [551, 18] width 1103 height 36
click at [781, 297] on div "Loja Queiroz Atacadão - São Gonçalo do Amarante Função [Selecione...] Embalador…" at bounding box center [616, 273] width 933 height 452
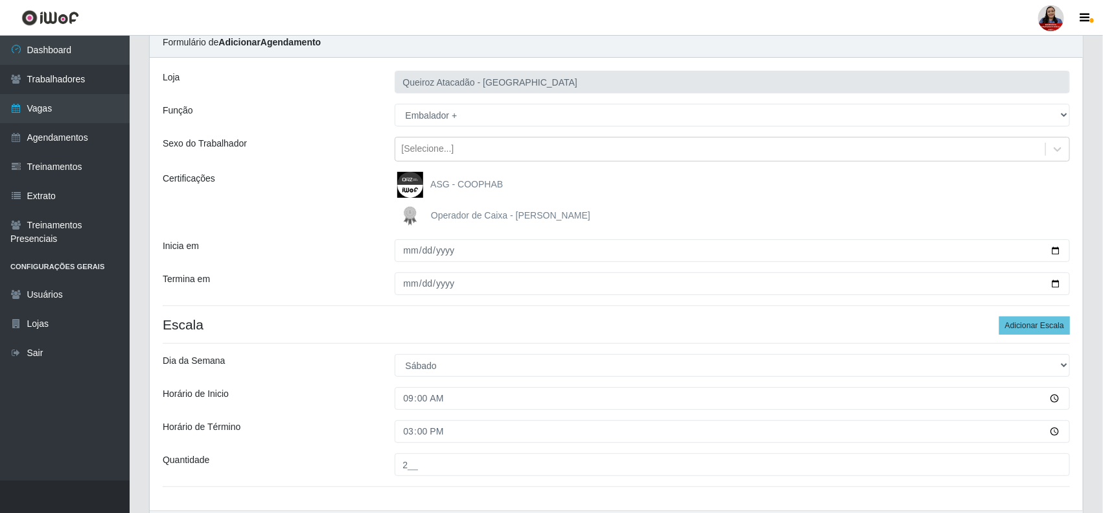
scroll to position [81, 0]
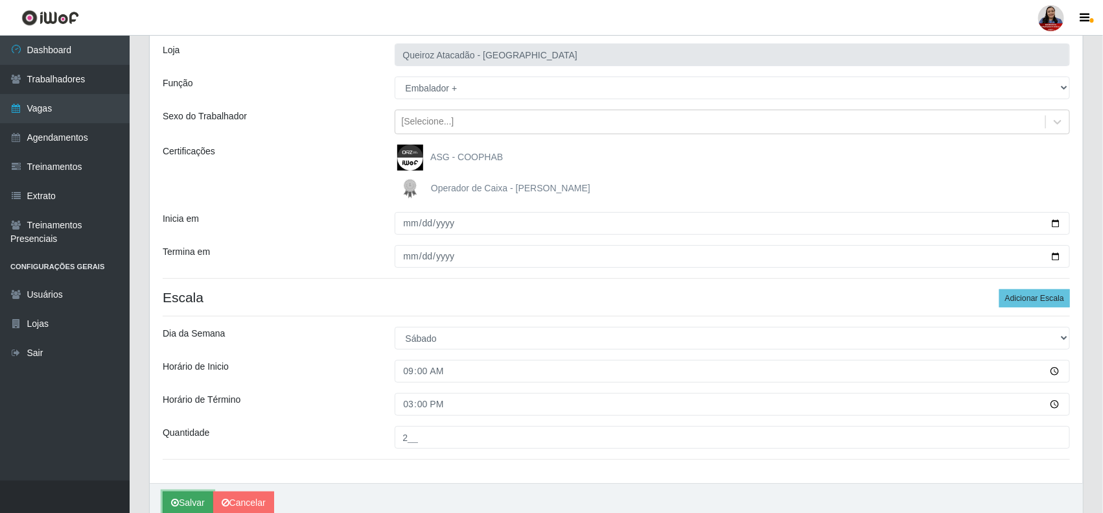
click at [192, 410] on button "Salvar" at bounding box center [188, 502] width 51 height 23
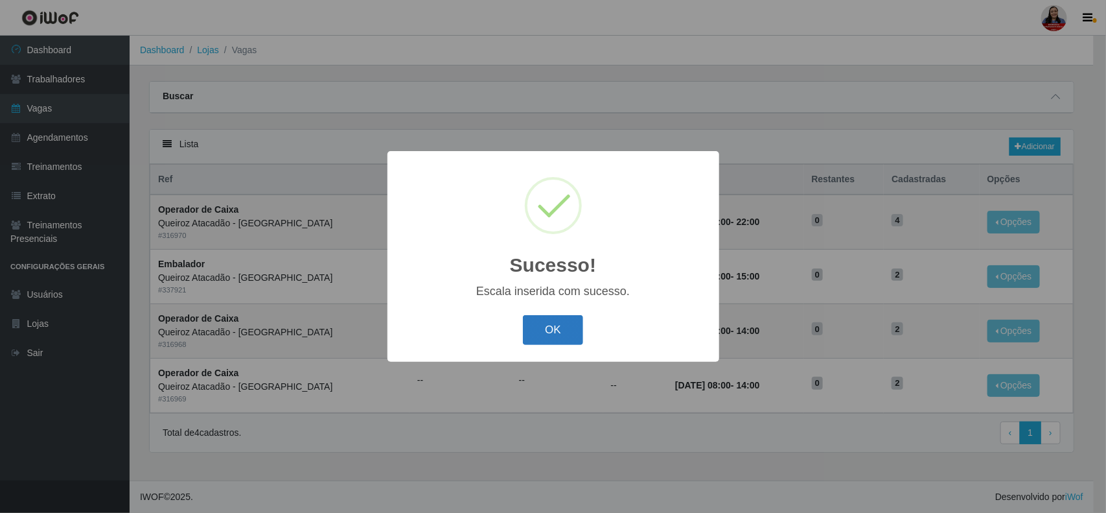
click at [551, 332] on button "OK" at bounding box center [553, 330] width 60 height 30
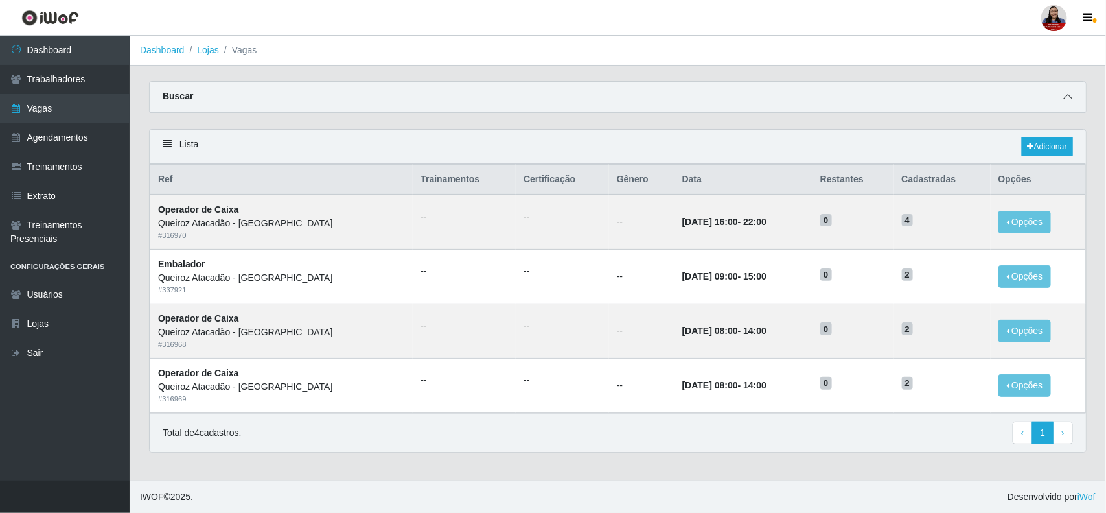
click at [881, 98] on span at bounding box center [1068, 96] width 16 height 15
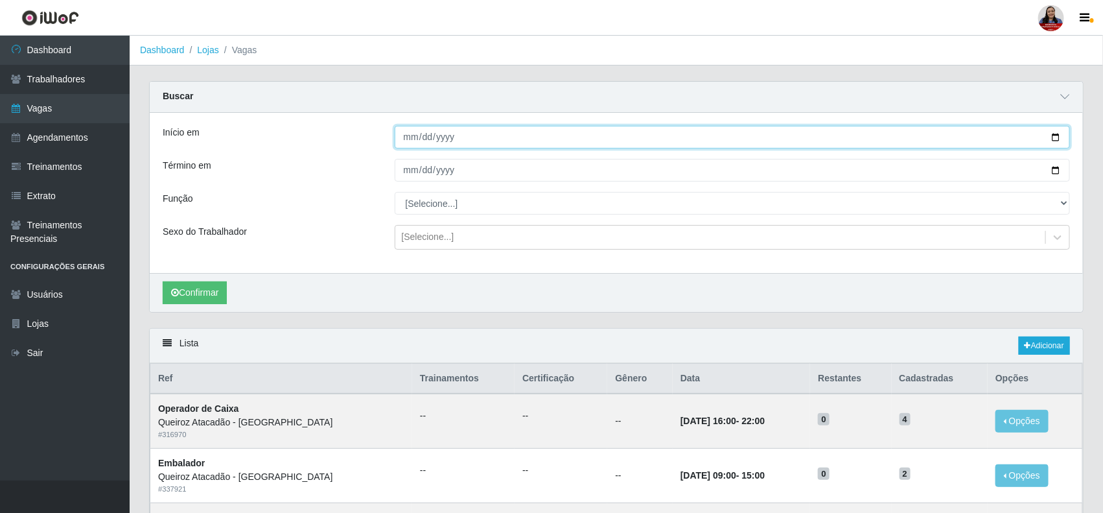
click at [881, 141] on input "2025-08-29" at bounding box center [733, 137] width 676 height 23
type input "2025-08-31"
click at [881, 170] on input "2025-08-29" at bounding box center [733, 170] width 676 height 23
type input "2025-08-31"
click at [209, 292] on button "Confirmar" at bounding box center [195, 292] width 64 height 23
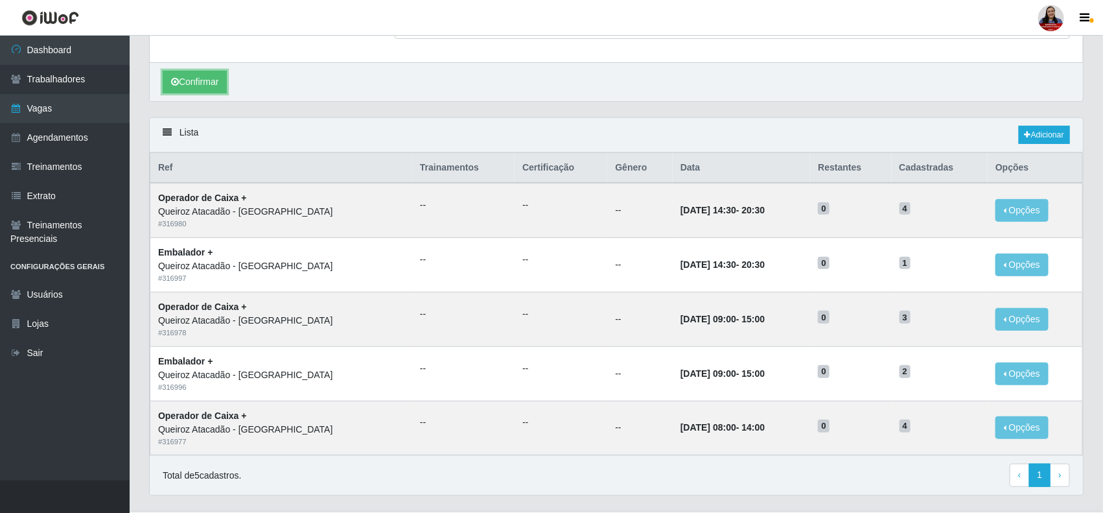
scroll to position [243, 0]
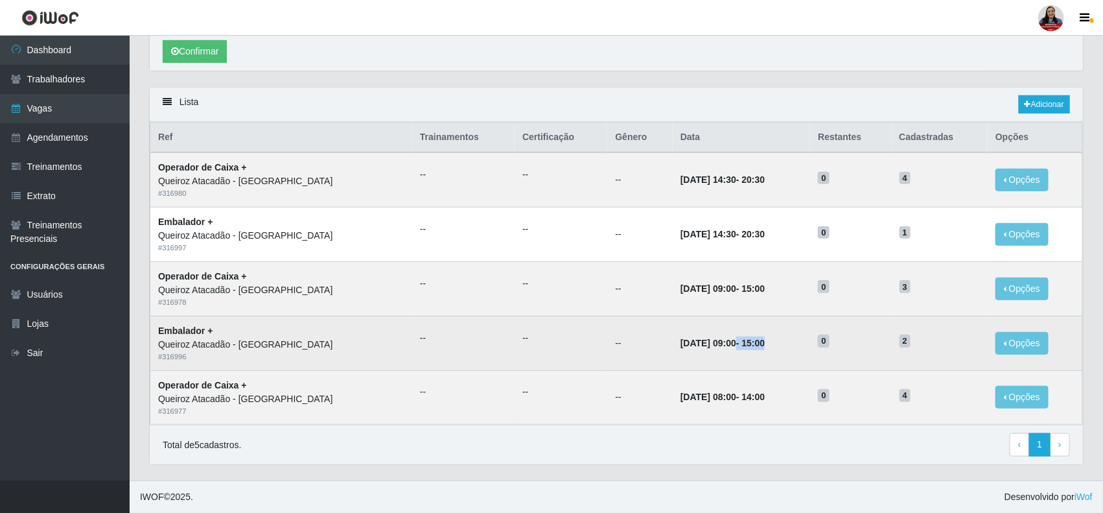
drag, startPoint x: 724, startPoint y: 343, endPoint x: 789, endPoint y: 343, distance: 64.8
click at [789, 343] on td "31/08/2025, 09:00 - 15:00" at bounding box center [742, 343] width 138 height 54
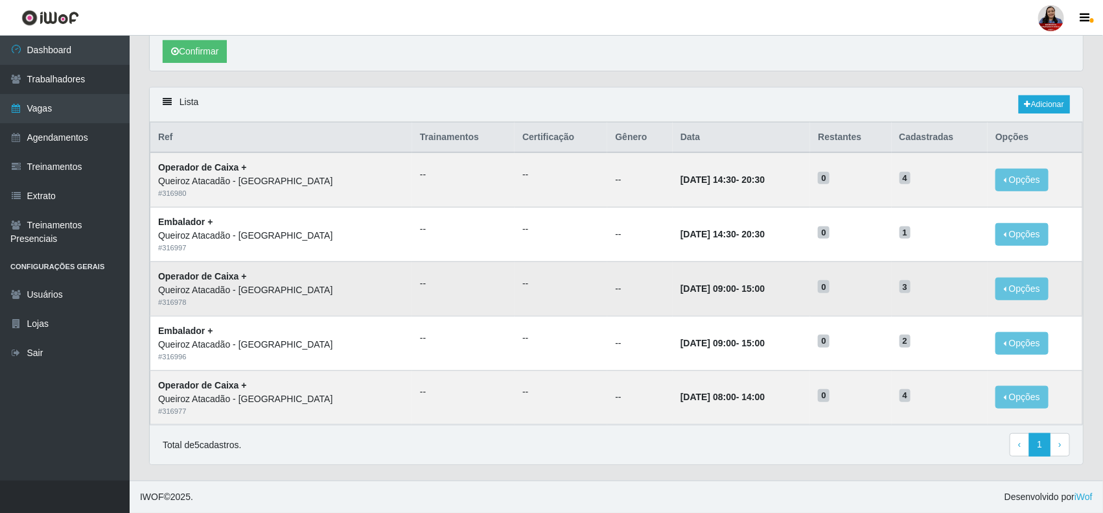
click at [723, 288] on time "31/08/2025, 09:00" at bounding box center [709, 288] width 56 height 10
drag, startPoint x: 726, startPoint y: 290, endPoint x: 794, endPoint y: 290, distance: 68.1
click at [794, 290] on td "31/08/2025, 09:00 - 15:00" at bounding box center [742, 288] width 138 height 54
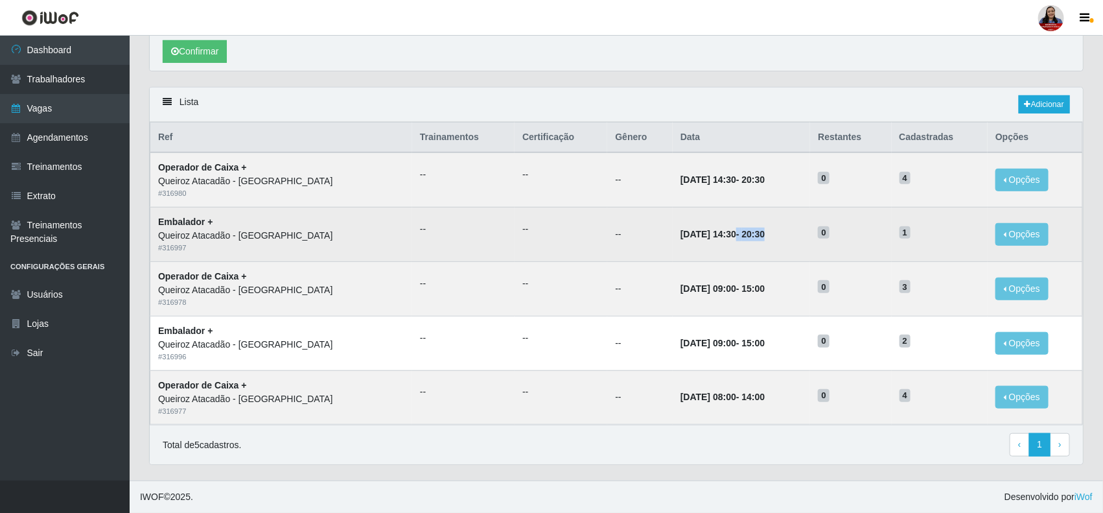
drag, startPoint x: 727, startPoint y: 235, endPoint x: 791, endPoint y: 240, distance: 64.3
click at [791, 240] on td "31/08/2025, 14:30 - 20:30" at bounding box center [742, 234] width 138 height 54
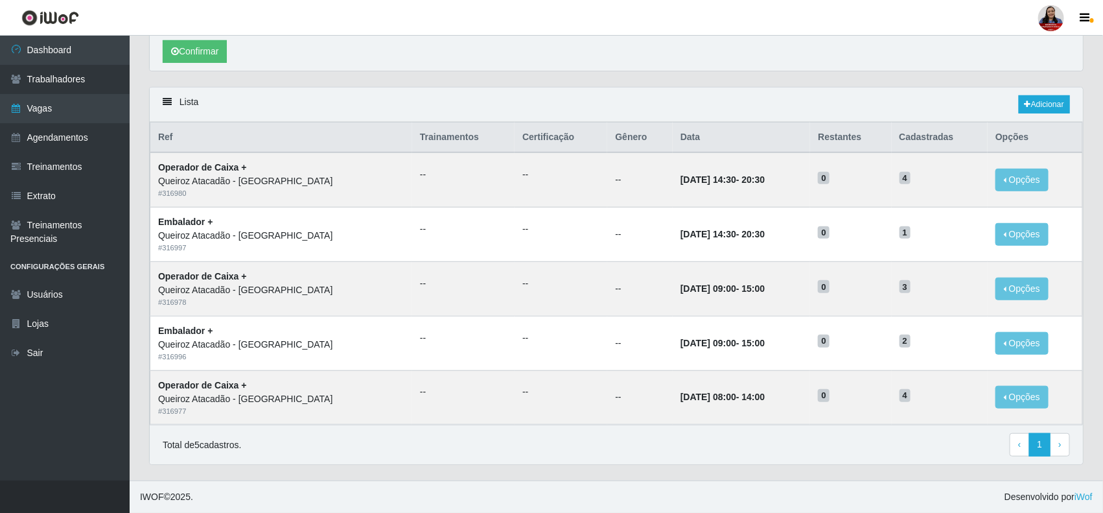
drag, startPoint x: 662, startPoint y: 180, endPoint x: 804, endPoint y: 186, distance: 142.1
click at [804, 186] on td "31/08/2025, 14:30 - 20:30" at bounding box center [742, 179] width 138 height 54
click at [881, 164] on div "Lista Adicionar Ref Trainamentos Certificação Gênero Data Restantes Cadastradas…" at bounding box center [616, 283] width 954 height 393
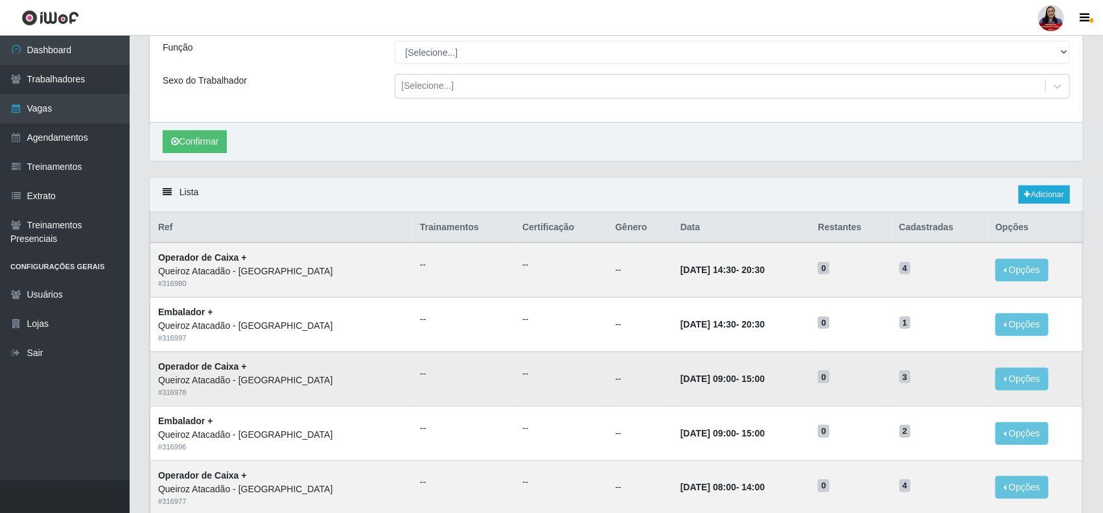
scroll to position [0, 0]
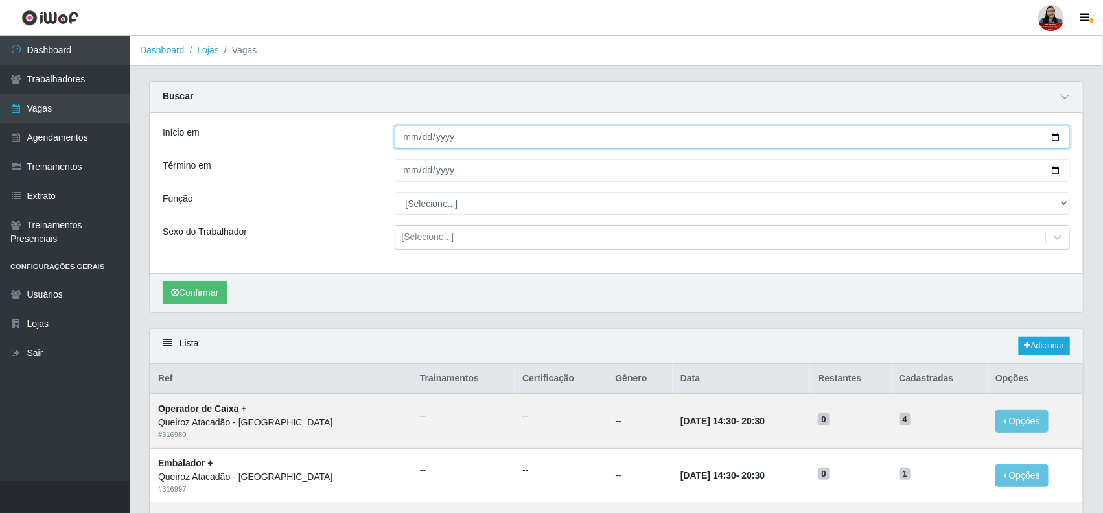
click at [881, 141] on input "2025-08-31" at bounding box center [733, 137] width 676 height 23
type input "2025-09-01"
click at [881, 167] on input "2025-08-31" at bounding box center [733, 170] width 676 height 23
click at [688, 351] on div "Lista Adicionar" at bounding box center [616, 346] width 933 height 34
click at [881, 175] on input "2025-08-31" at bounding box center [733, 170] width 676 height 23
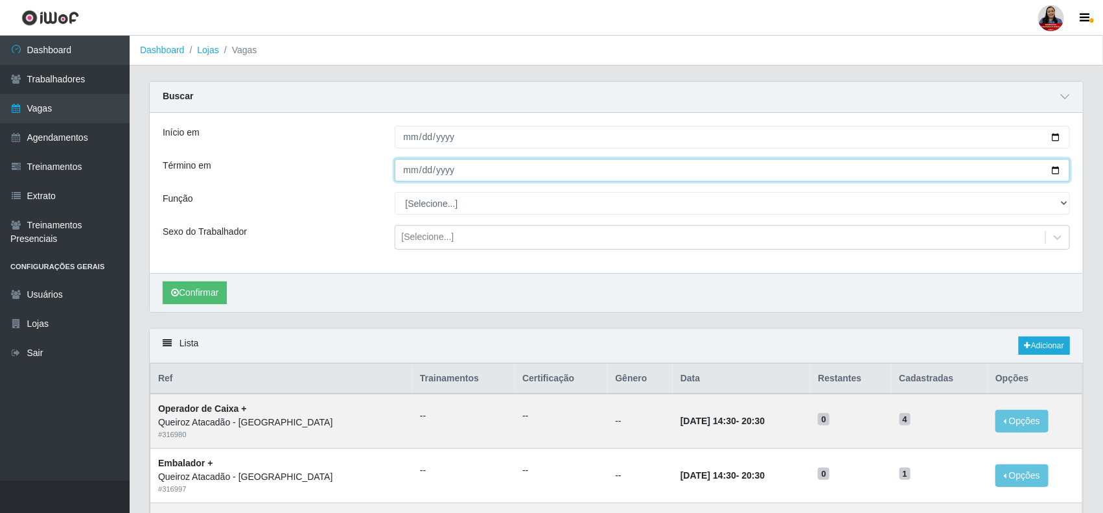
type input "2025-09-30"
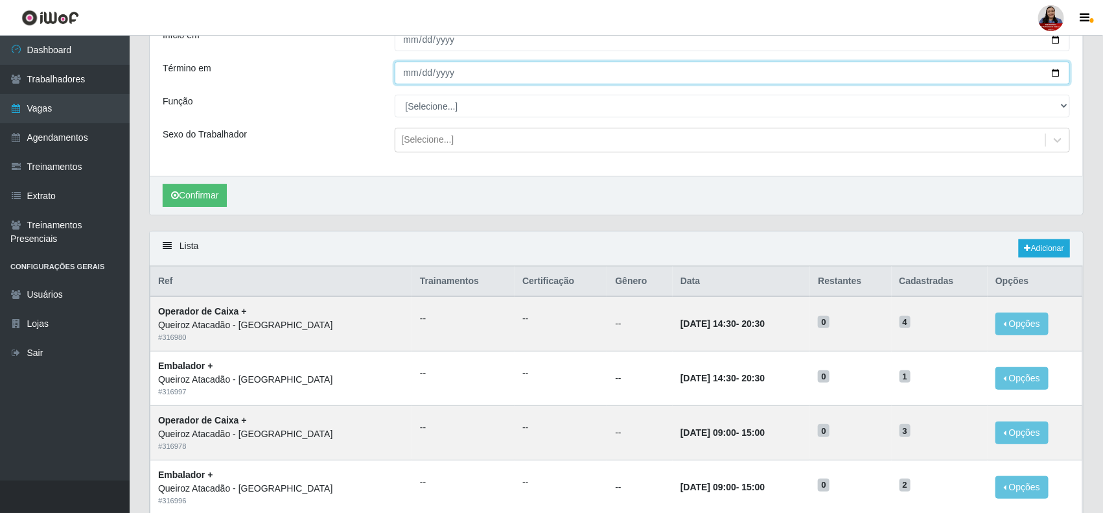
scroll to position [81, 0]
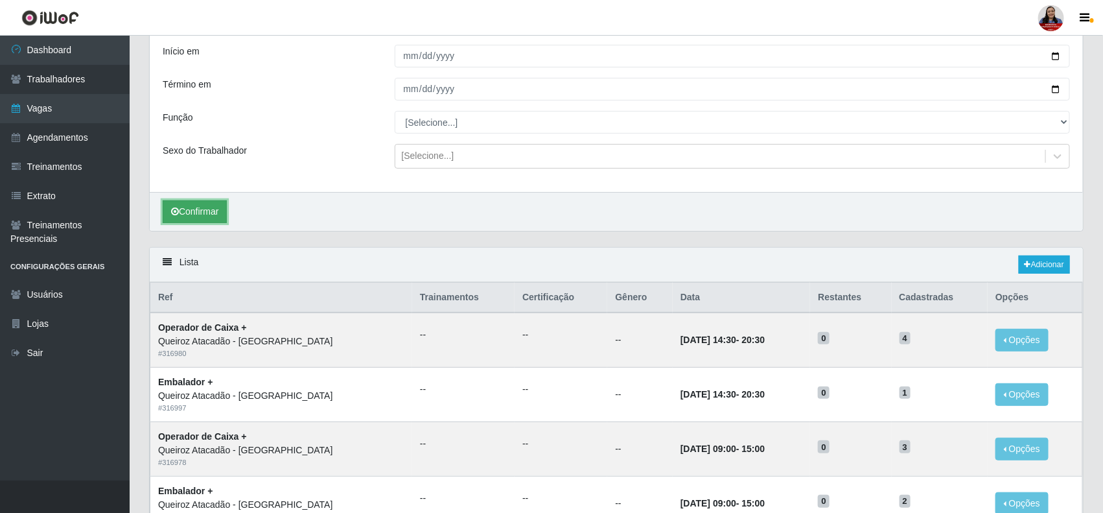
click at [225, 209] on button "Confirmar" at bounding box center [195, 211] width 64 height 23
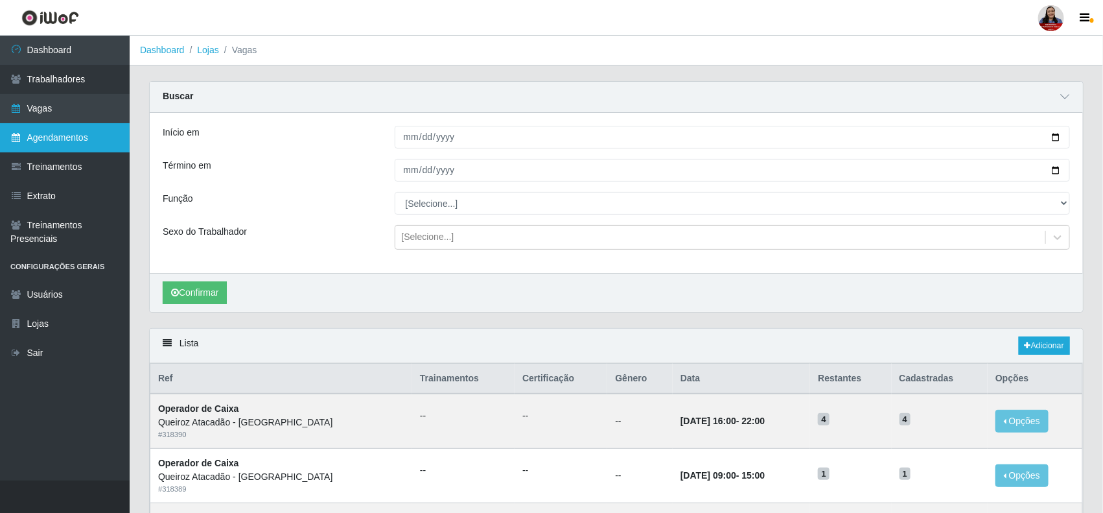
click at [91, 136] on link "Agendamentos" at bounding box center [65, 137] width 130 height 29
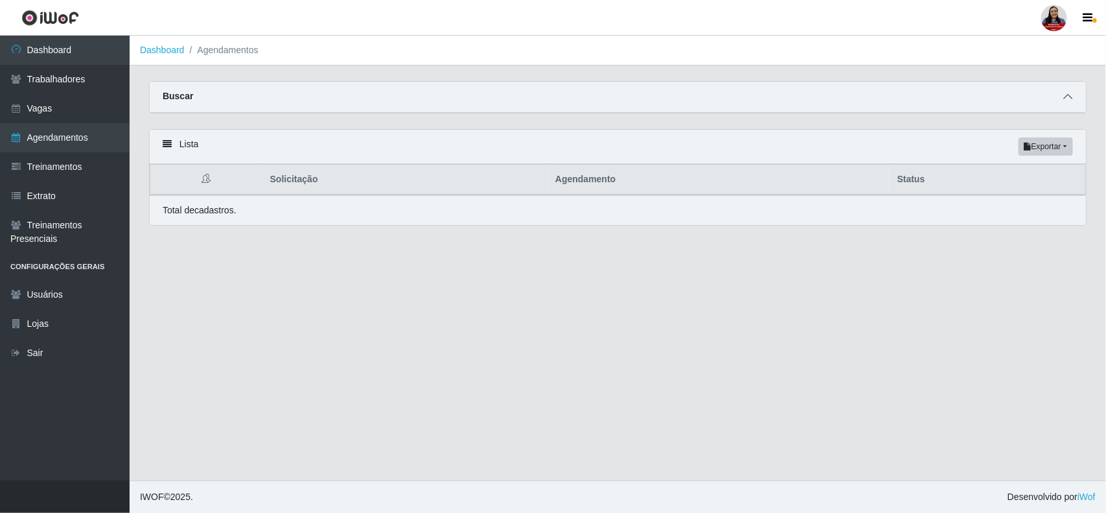
click at [881, 100] on icon at bounding box center [1068, 96] width 9 height 9
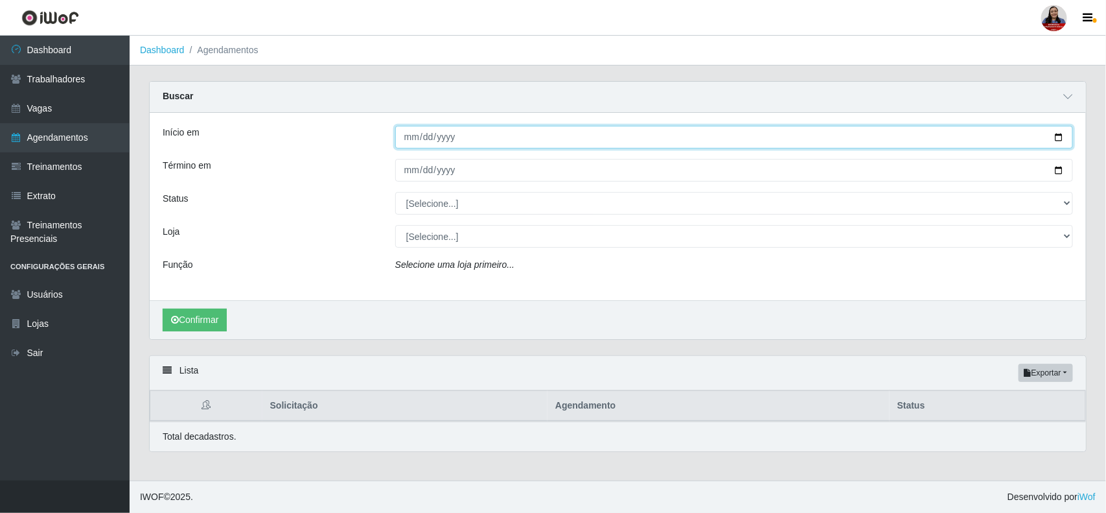
click at [881, 141] on input "Início em" at bounding box center [734, 137] width 678 height 23
type input "2025-09-01"
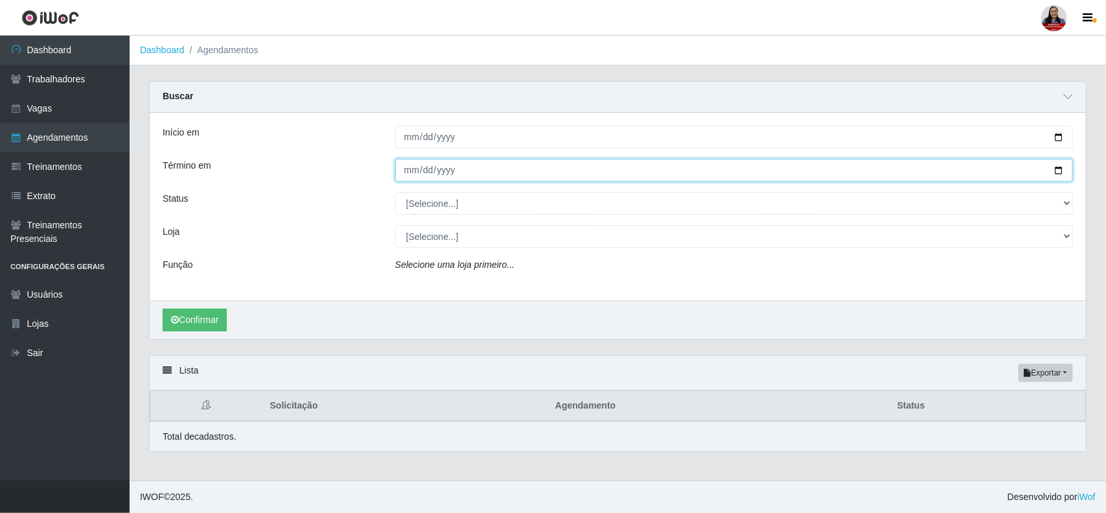
click at [881, 170] on input "Término em" at bounding box center [734, 170] width 678 height 23
type input "2025-09-30"
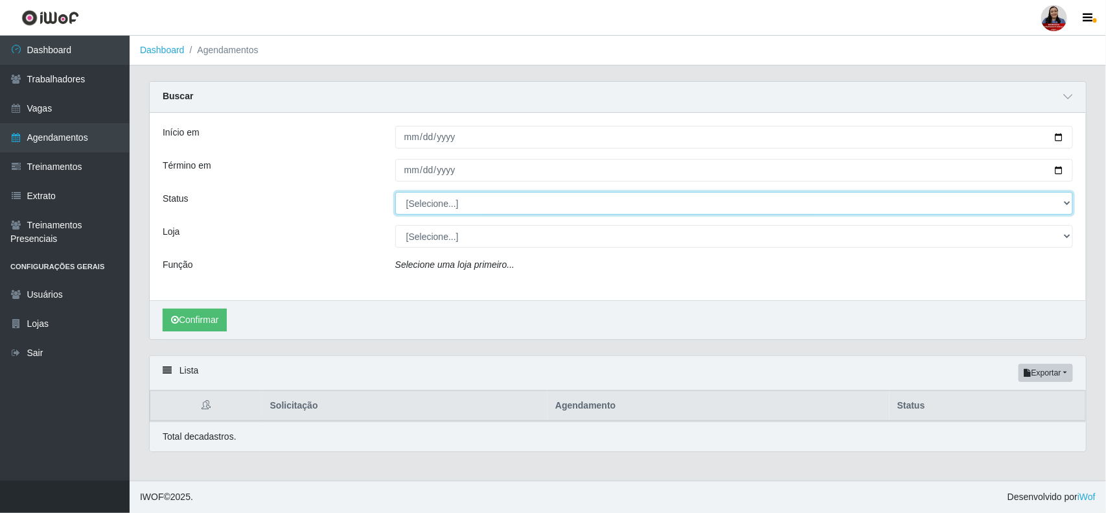
click at [444, 202] on select "[Selecione...] AGENDADO AGUARDANDO LIBERAR EM ANDAMENTO EM REVISÃO FINALIZADO C…" at bounding box center [734, 203] width 678 height 23
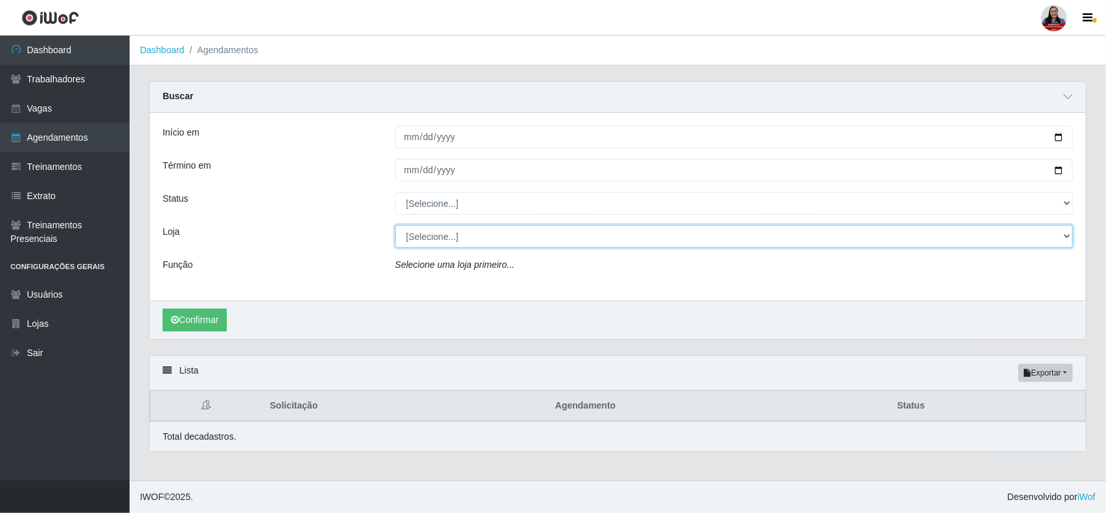
click at [451, 247] on select "[Selecione...] Hiper Queiroz - Alto da Conceição Hiper Queiroz - Boa Vista Hipe…" at bounding box center [734, 236] width 678 height 23
select select "464"
click at [395, 226] on select "[Selecione...] Hiper Queiroz - Alto da Conceição Hiper Queiroz - Boa Vista Hipe…" at bounding box center [734, 236] width 678 height 23
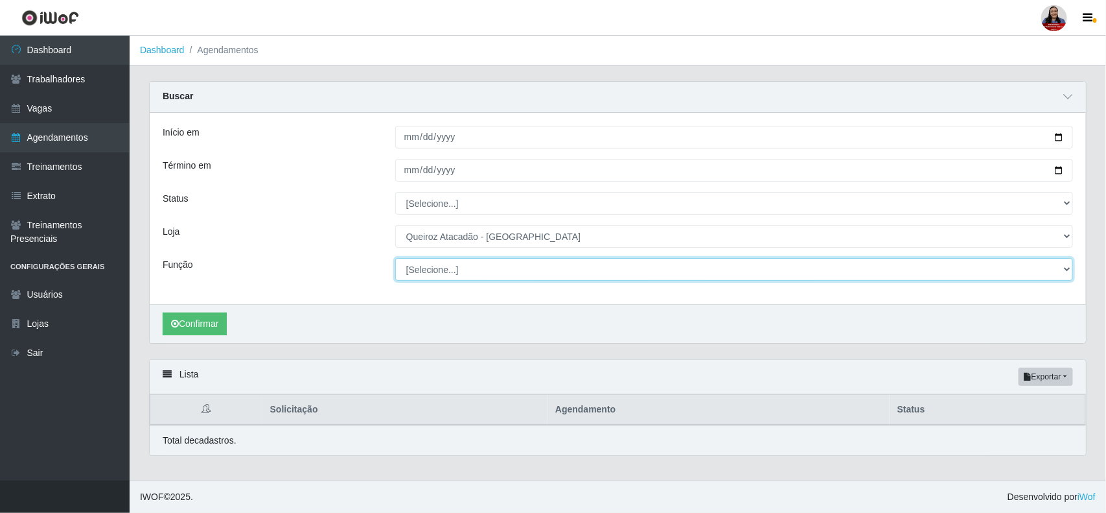
click at [488, 268] on select "[Selecione...] Embalador Embalador + Embalador ++ Operador de Caixa Operador de…" at bounding box center [734, 269] width 678 height 23
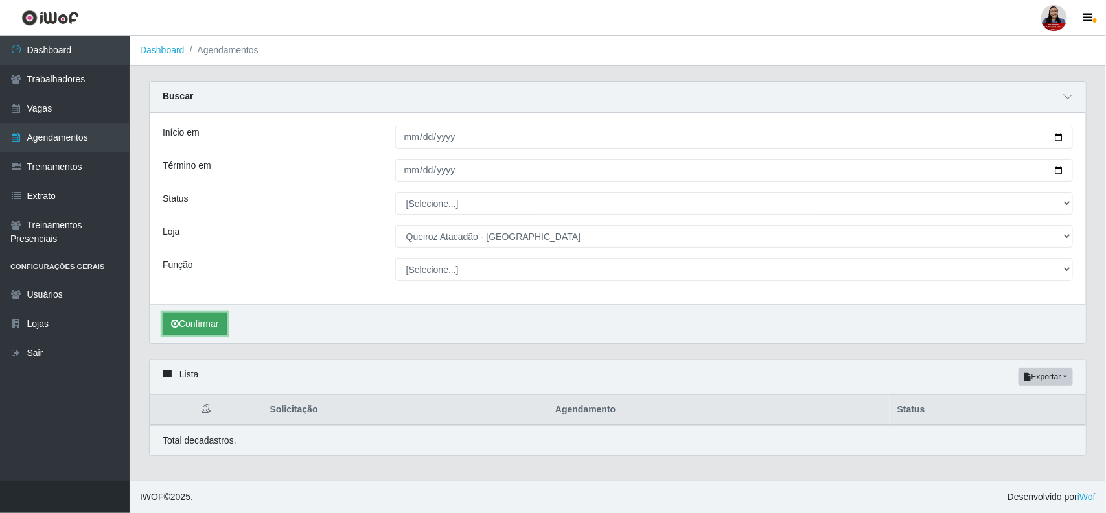
click at [218, 325] on button "Confirmar" at bounding box center [195, 323] width 64 height 23
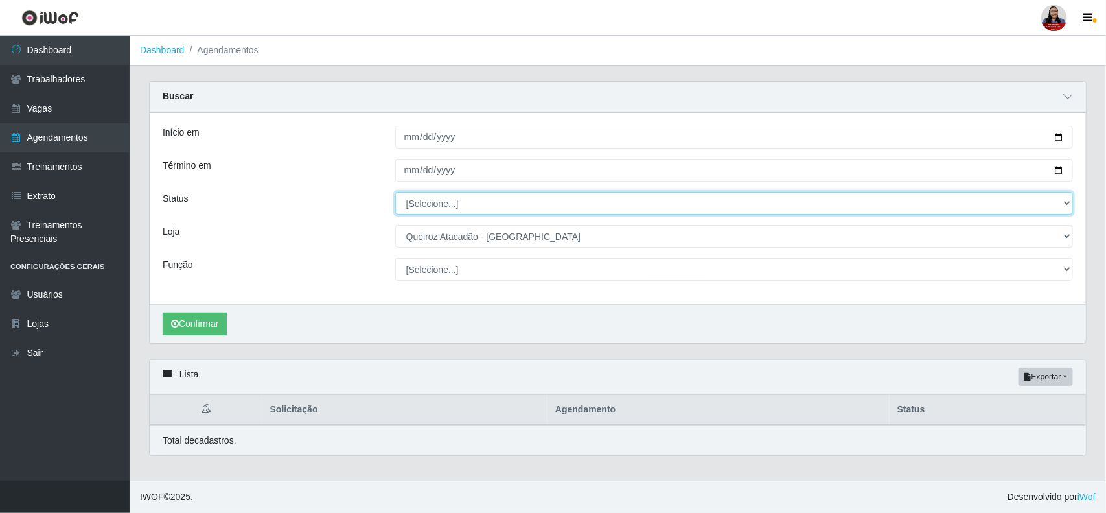
click at [460, 204] on select "[Selecione...] AGENDADO AGUARDANDO LIBERAR EM ANDAMENTO EM REVISÃO FINALIZADO C…" at bounding box center [734, 203] width 678 height 23
select select "AGENDADO"
click at [395, 192] on select "[Selecione...] AGENDADO AGUARDANDO LIBERAR EM ANDAMENTO EM REVISÃO FINALIZADO C…" at bounding box center [734, 203] width 678 height 23
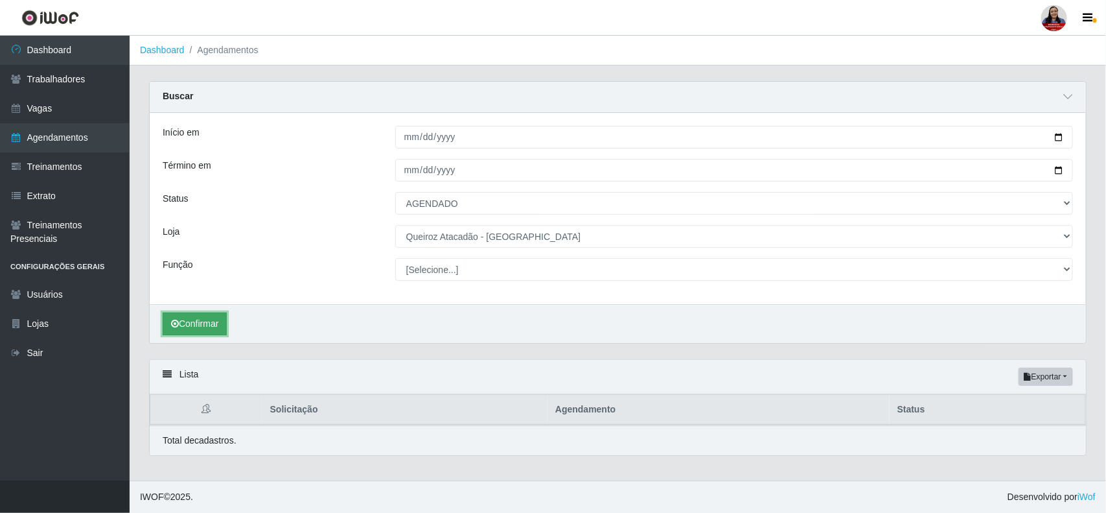
click at [218, 320] on button "Confirmar" at bounding box center [195, 323] width 64 height 23
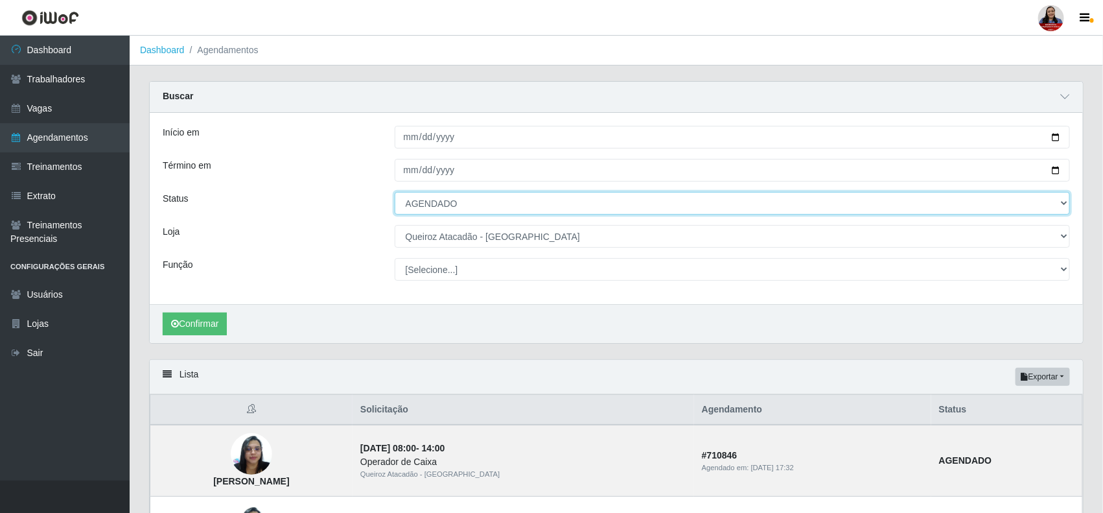
click at [518, 202] on select "[Selecione...] AGENDADO AGUARDANDO LIBERAR EM ANDAMENTO EM REVISÃO FINALIZADO C…" at bounding box center [733, 203] width 676 height 23
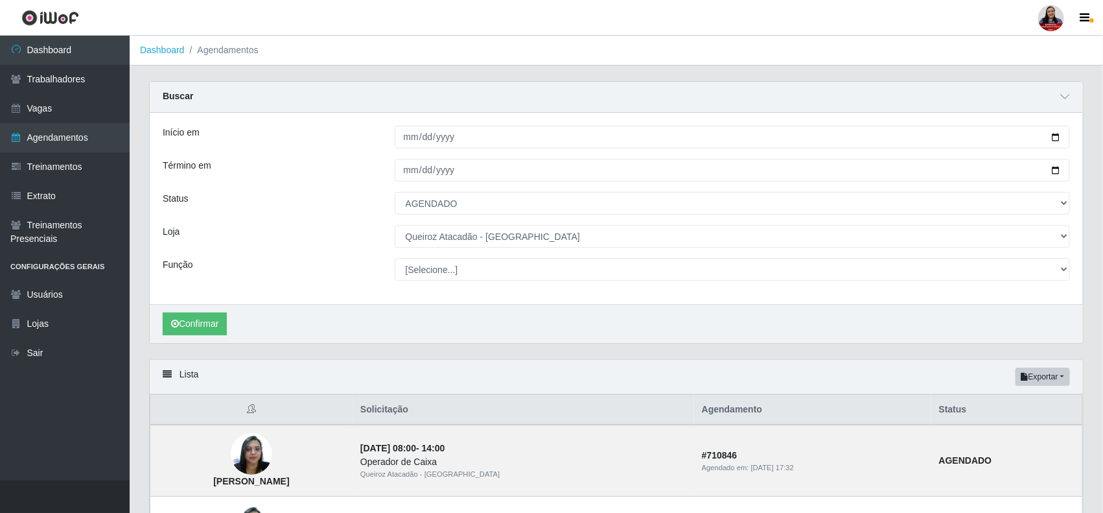
click at [345, 245] on div "Loja" at bounding box center [269, 236] width 232 height 23
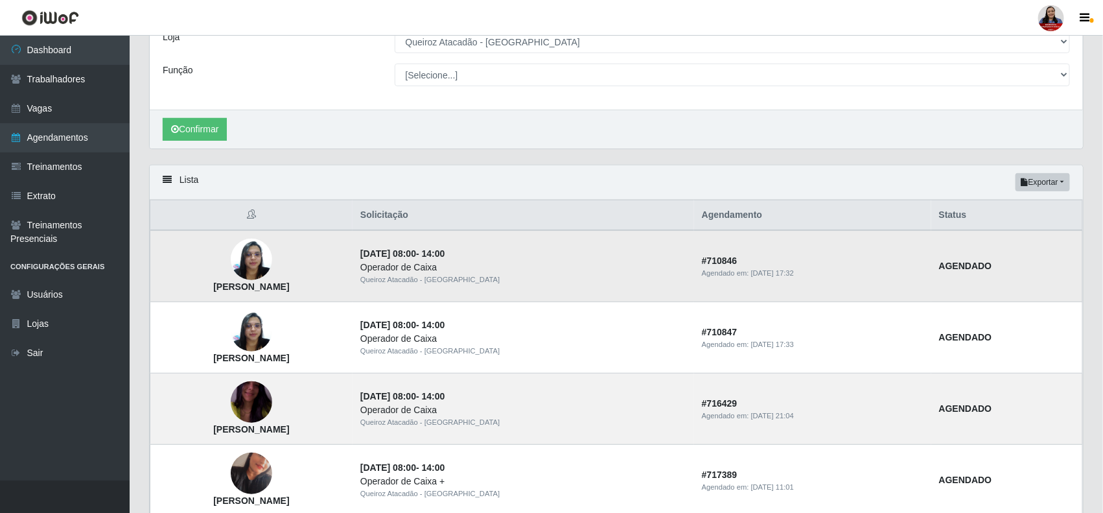
scroll to position [162, 0]
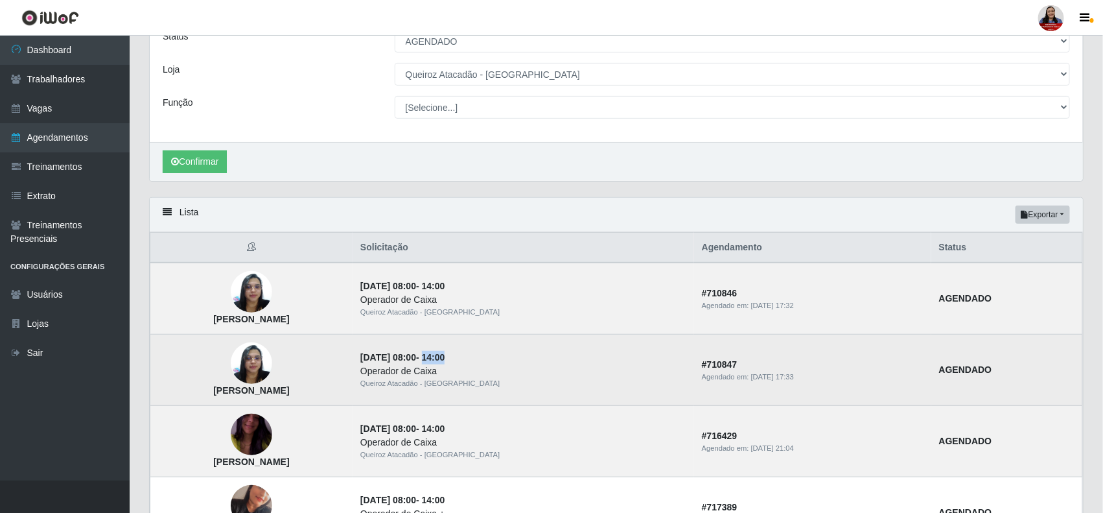
drag, startPoint x: 591, startPoint y: 358, endPoint x: 622, endPoint y: 355, distance: 31.3
click at [622, 355] on td "26/09/2025, 08:00 - 14:00 Operador de Caixa Queiroz Atacadão - São Gonçalo do A…" at bounding box center [524, 369] width 342 height 71
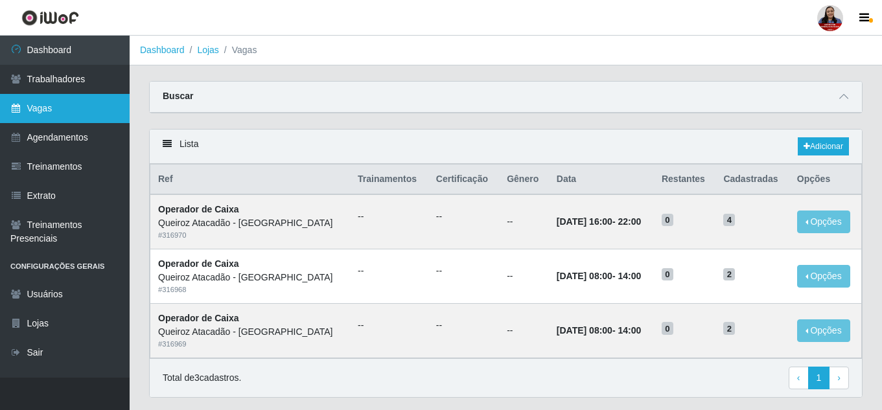
click at [54, 106] on link "Vagas" at bounding box center [65, 108] width 130 height 29
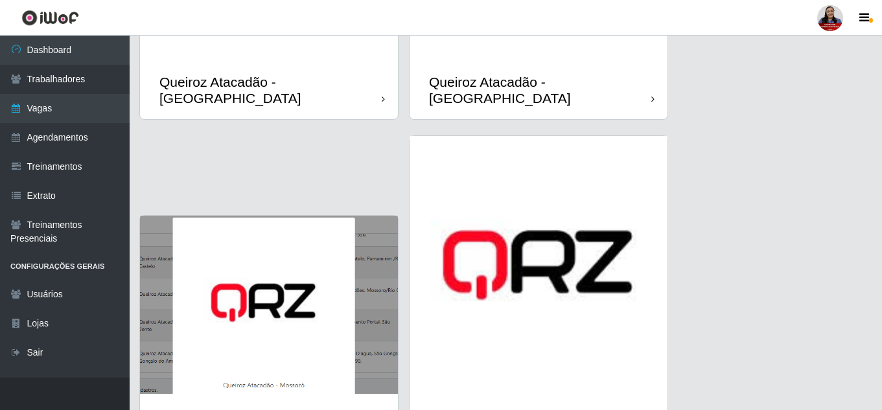
scroll to position [1638, 0]
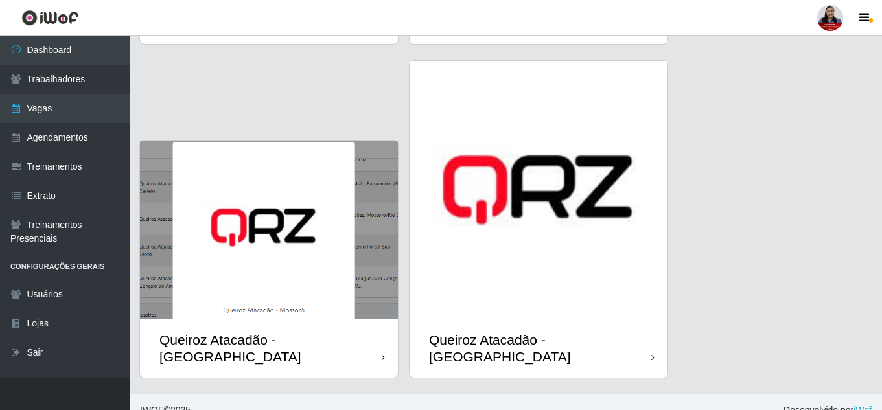
click at [601, 292] on img at bounding box center [539, 190] width 258 height 258
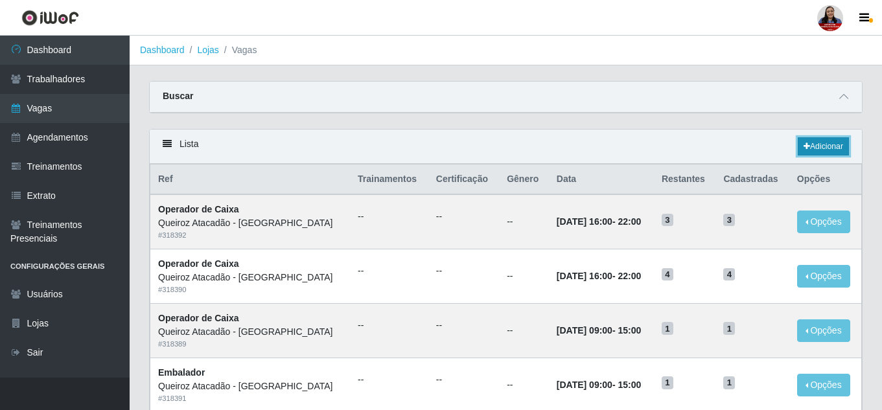
click at [827, 154] on link "Adicionar" at bounding box center [823, 146] width 51 height 18
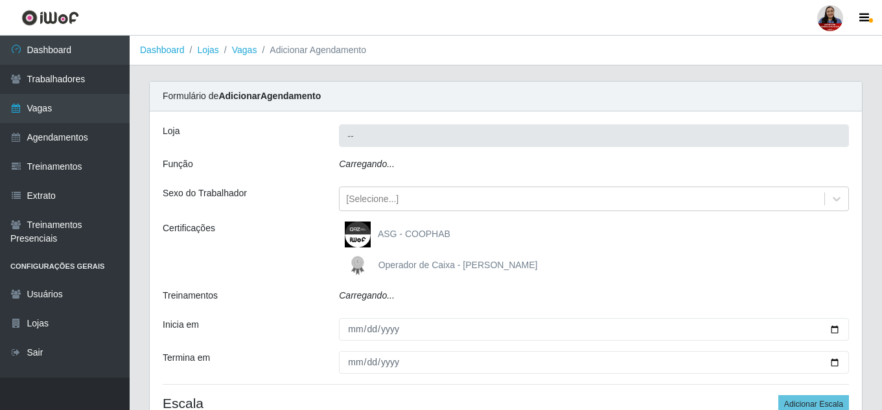
type input "Queiroz Atacadão - [GEOGRAPHIC_DATA]"
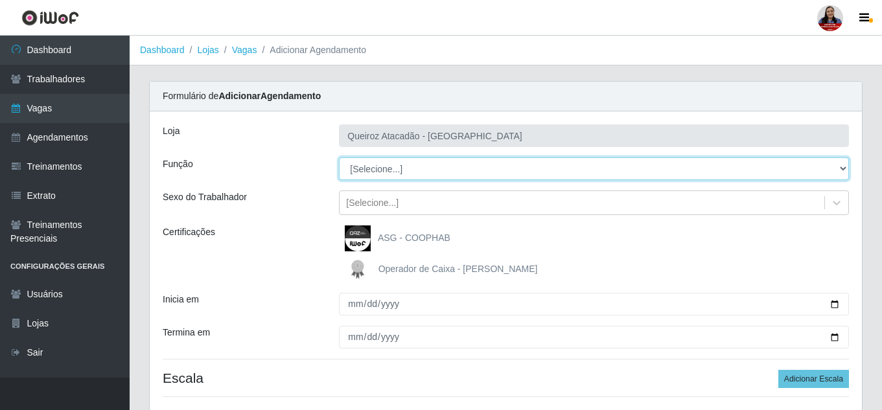
click at [409, 166] on select "[Selecione...] Embalador Embalador + Embalador ++ Operador de Caixa Operador de…" at bounding box center [594, 168] width 510 height 23
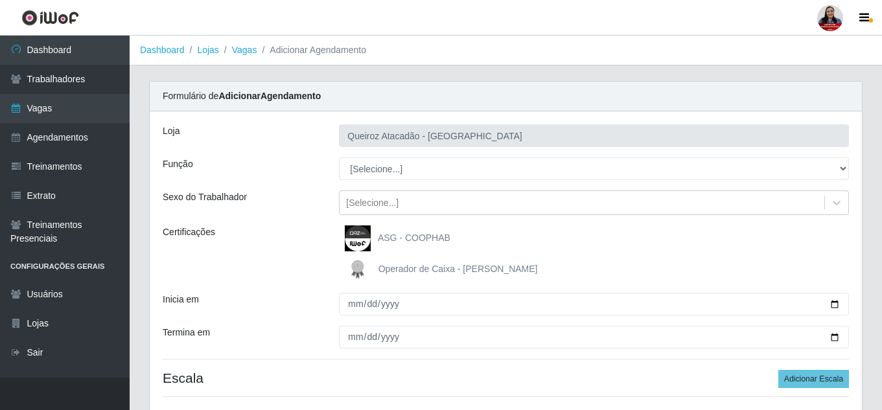
click at [312, 178] on div "Função" at bounding box center [241, 168] width 176 height 23
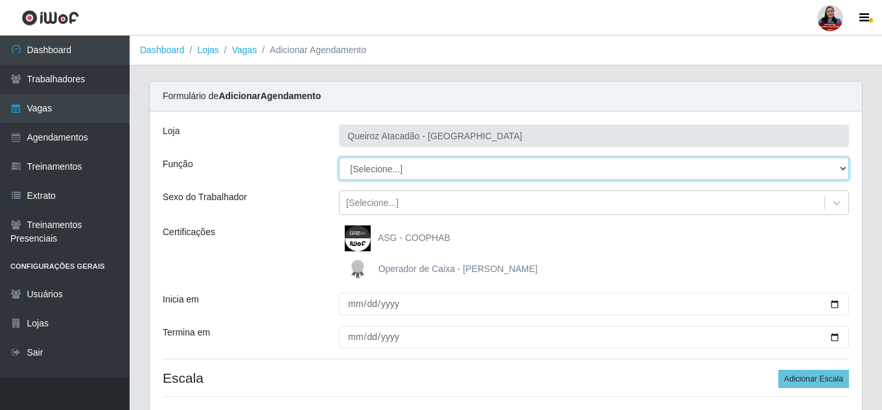
click at [438, 172] on select "[Selecione...] Embalador Embalador + Embalador ++ Operador de Caixa Operador de…" at bounding box center [594, 168] width 510 height 23
select select "1"
click at [339, 157] on select "[Selecione...] Embalador Embalador + Embalador ++ Operador de Caixa Operador de…" at bounding box center [594, 168] width 510 height 23
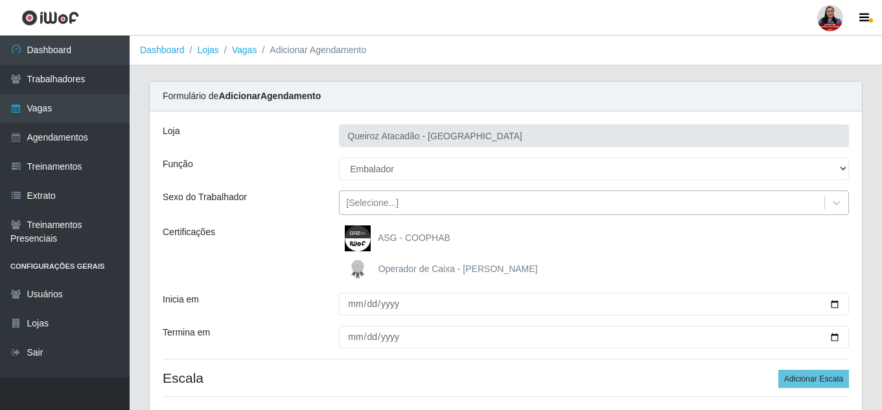
click at [352, 211] on div "[Selecione...]" at bounding box center [582, 202] width 485 height 21
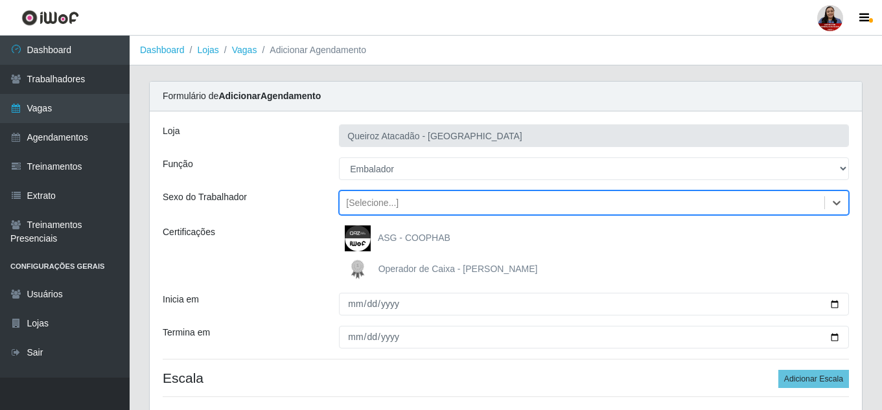
click at [354, 211] on div "[Selecione...]" at bounding box center [582, 202] width 485 height 21
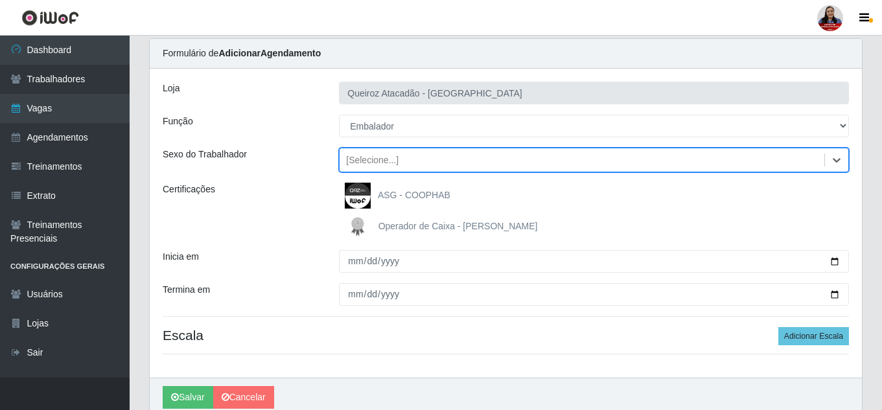
scroll to position [98, 0]
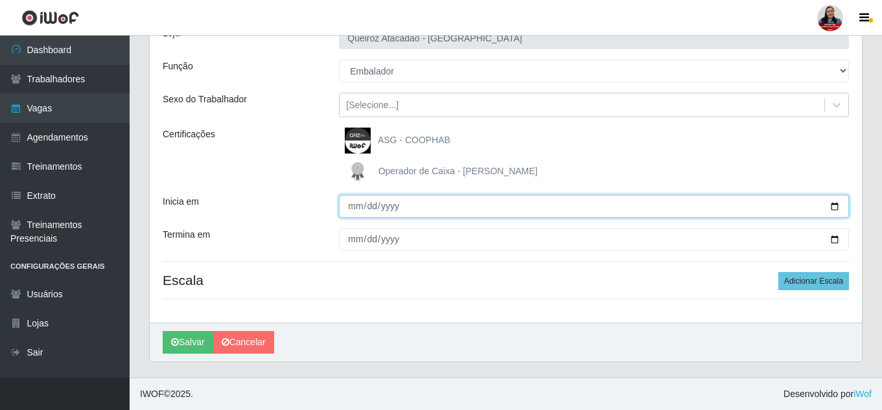
click at [834, 208] on input "Inicia em" at bounding box center [594, 206] width 510 height 23
type input "2025-08-29"
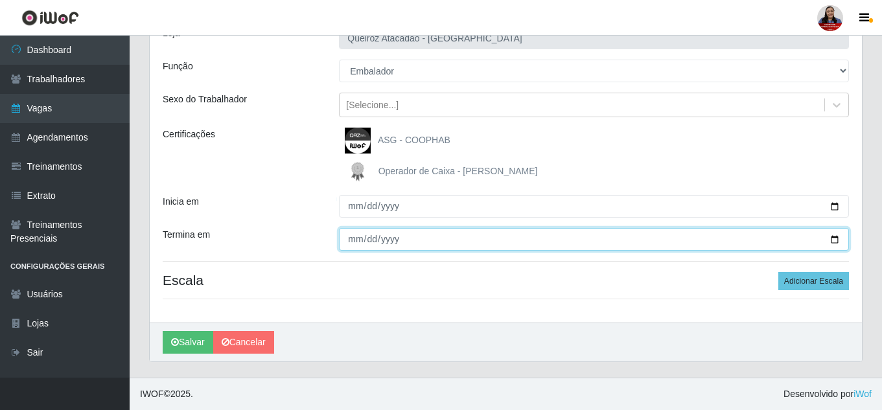
click at [832, 249] on input "Termina em" at bounding box center [594, 239] width 510 height 23
click at [835, 239] on input "Termina em" at bounding box center [594, 239] width 510 height 23
type input "2025-08-29"
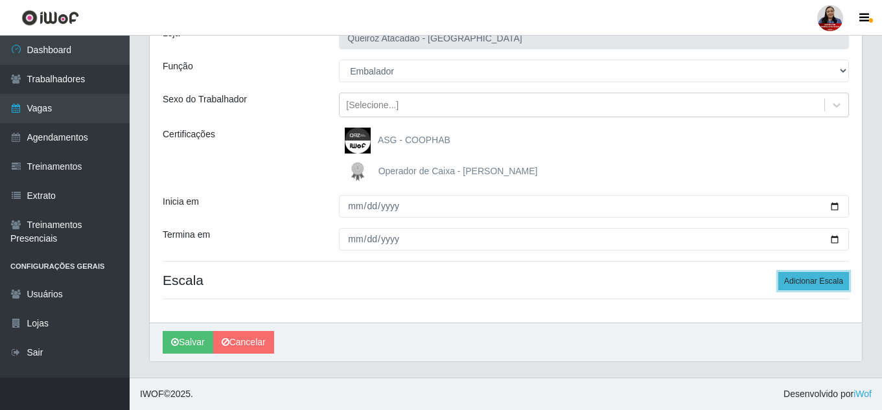
click at [844, 281] on button "Adicionar Escala" at bounding box center [813, 281] width 71 height 18
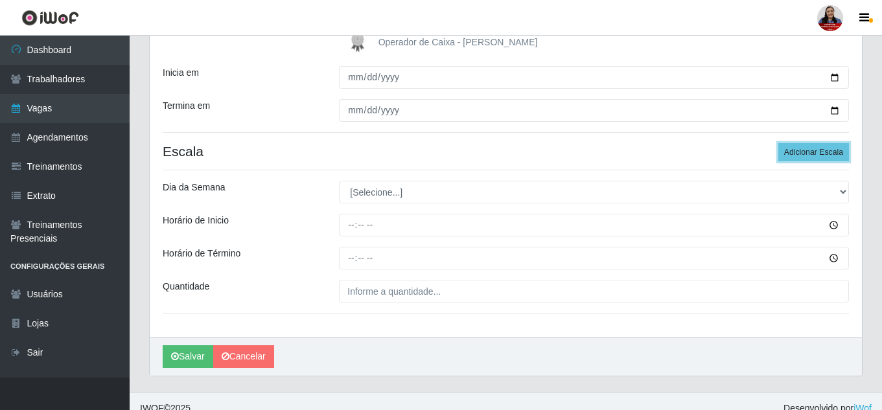
scroll to position [227, 0]
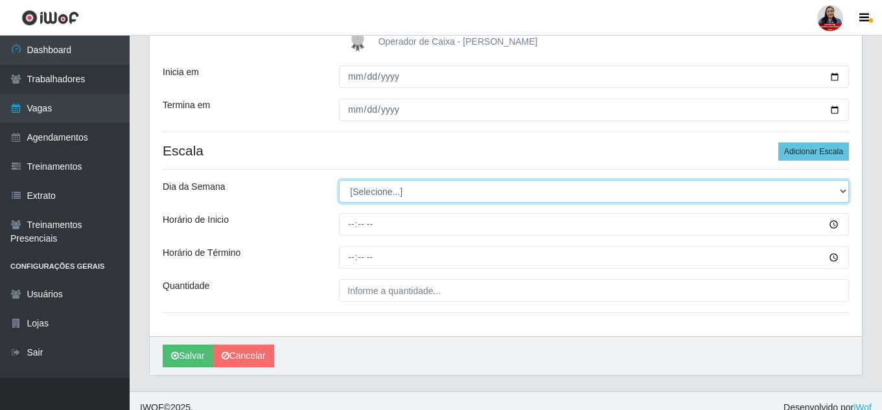
click at [503, 192] on select "[Selecione...] Segunda Terça Quarta Quinta Sexta Sábado Domingo" at bounding box center [594, 191] width 510 height 23
select select "5"
click at [339, 180] on select "[Selecione...] Segunda Terça Quarta Quinta Sexta Sábado Domingo" at bounding box center [594, 191] width 510 height 23
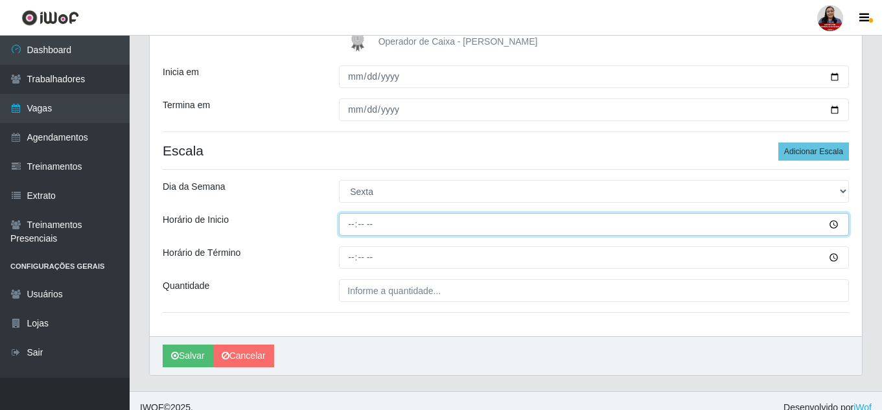
click at [415, 223] on input "Horário de Inicio" at bounding box center [594, 224] width 510 height 23
click at [355, 223] on input "08:00" at bounding box center [594, 224] width 510 height 23
type input "09:00"
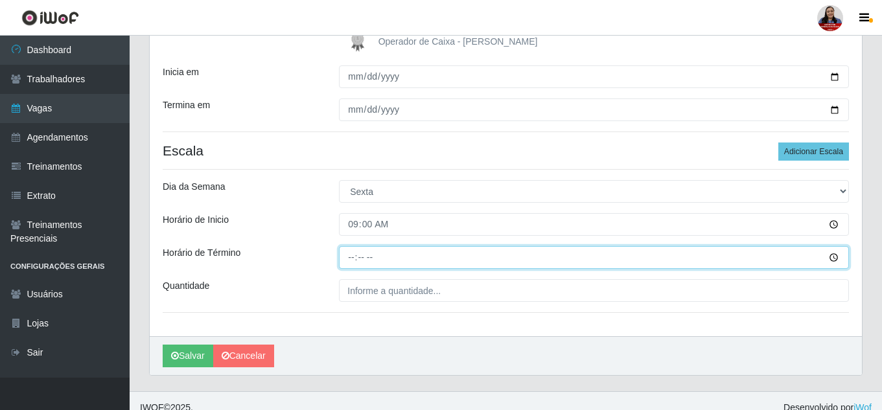
click at [353, 259] on input "Horário de Término" at bounding box center [594, 257] width 510 height 23
type input "15:00"
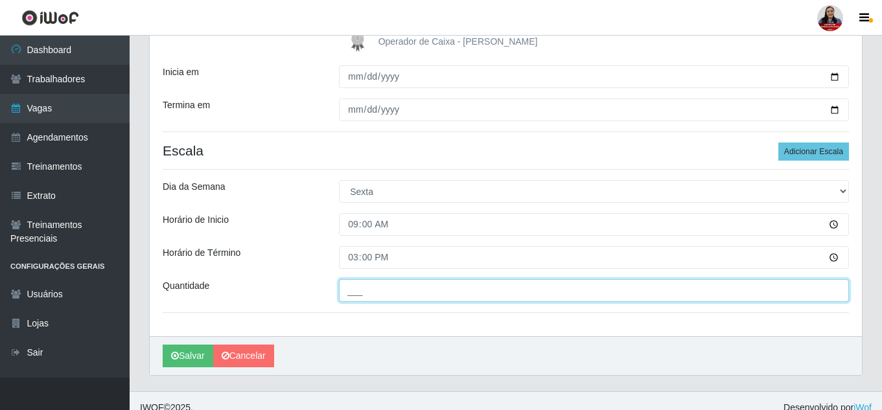
click at [358, 292] on input "___" at bounding box center [594, 290] width 510 height 23
type input "2__"
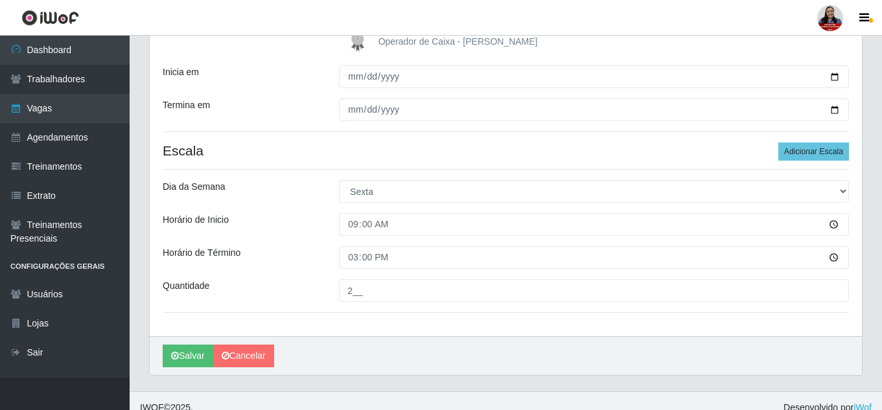
click at [369, 349] on div "Salvar Cancelar" at bounding box center [506, 355] width 712 height 39
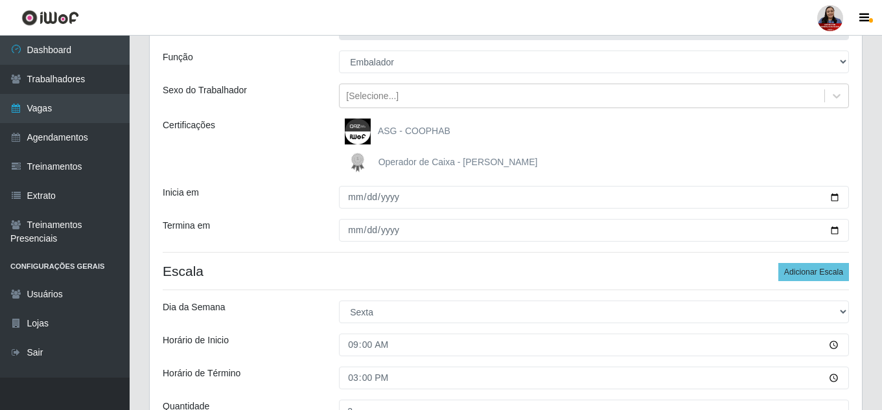
scroll to position [113, 0]
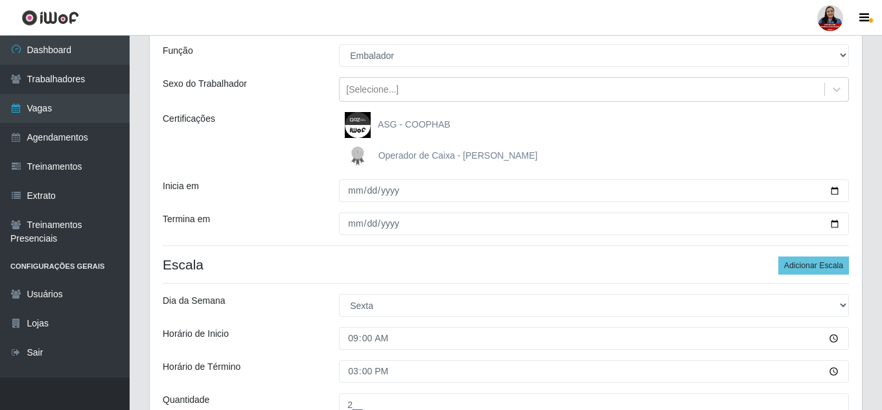
click at [594, 141] on div "ASG - COOPHAB Operador de Caixa - Queiroz Atacadão" at bounding box center [593, 140] width 529 height 57
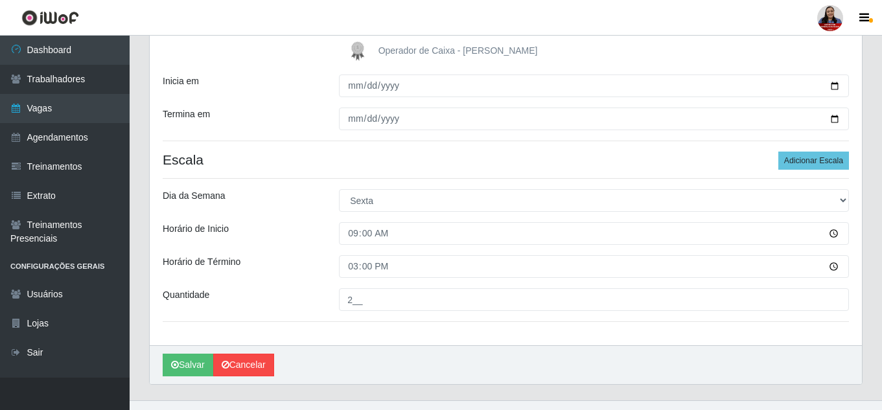
scroll to position [241, 0]
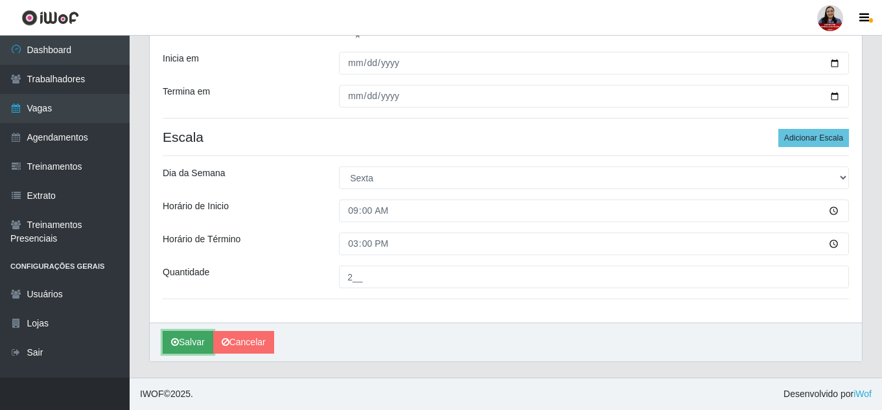
click at [194, 337] on button "Salvar" at bounding box center [188, 342] width 51 height 23
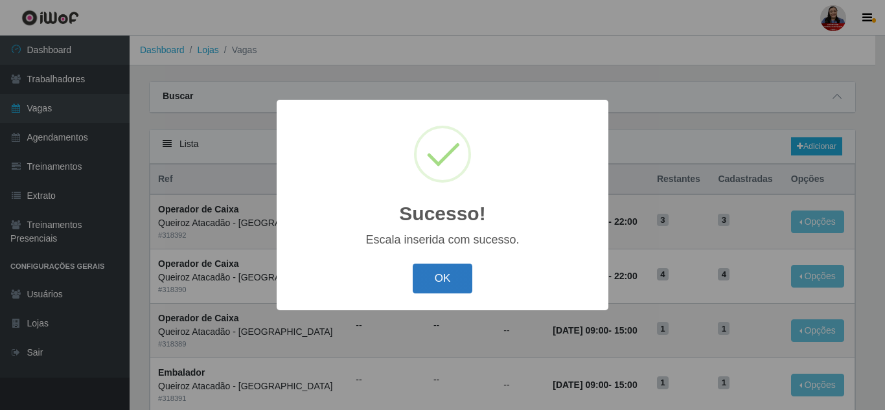
click at [458, 275] on button "OK" at bounding box center [443, 279] width 60 height 30
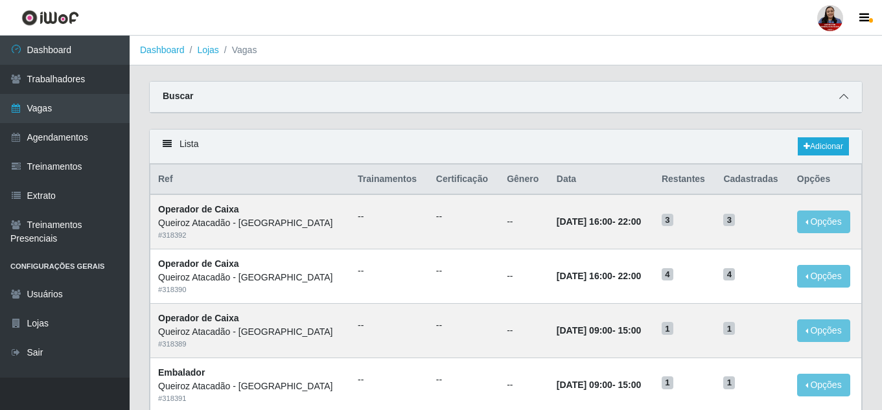
click at [843, 99] on icon at bounding box center [843, 96] width 9 height 9
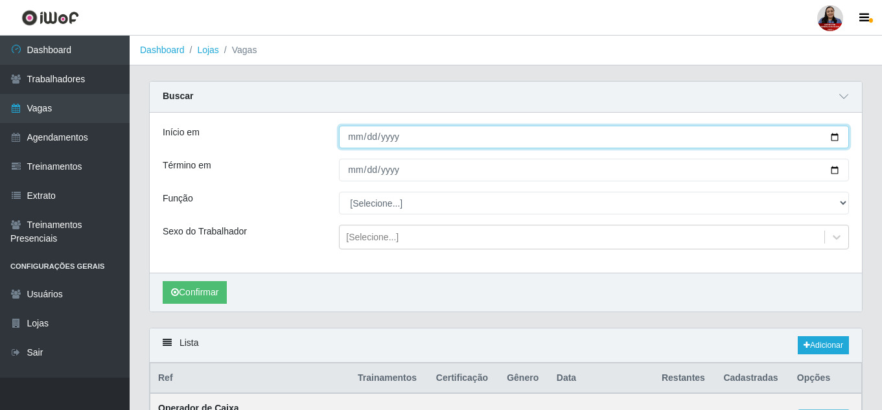
click at [835, 144] on input "Início em" at bounding box center [594, 137] width 510 height 23
click at [832, 139] on input "Início em" at bounding box center [594, 137] width 510 height 23
type input "[DATE]"
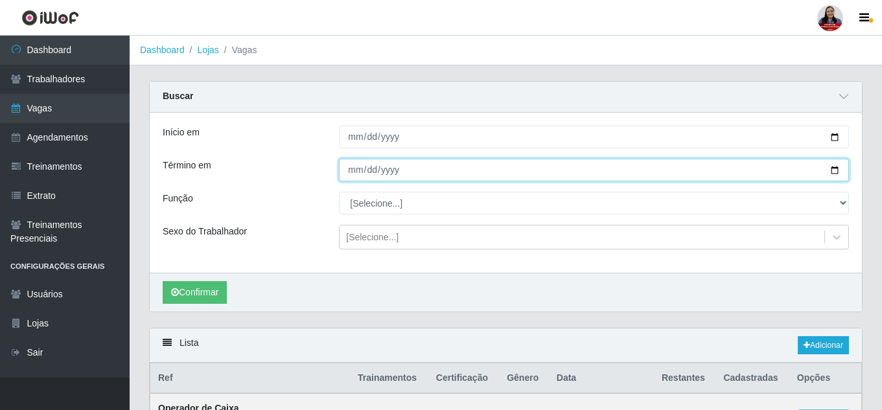
click at [833, 170] on input "Término em" at bounding box center [594, 170] width 510 height 23
type input "[DATE]"
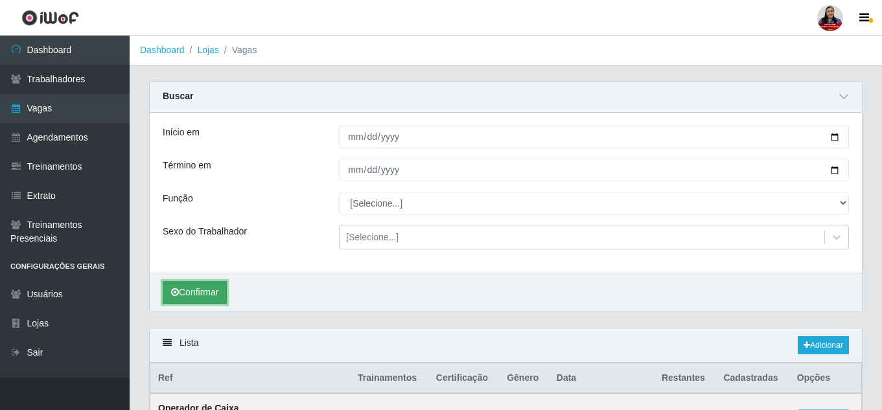
click at [192, 294] on button "Confirmar" at bounding box center [195, 292] width 64 height 23
